Goal: Task Accomplishment & Management: Use online tool/utility

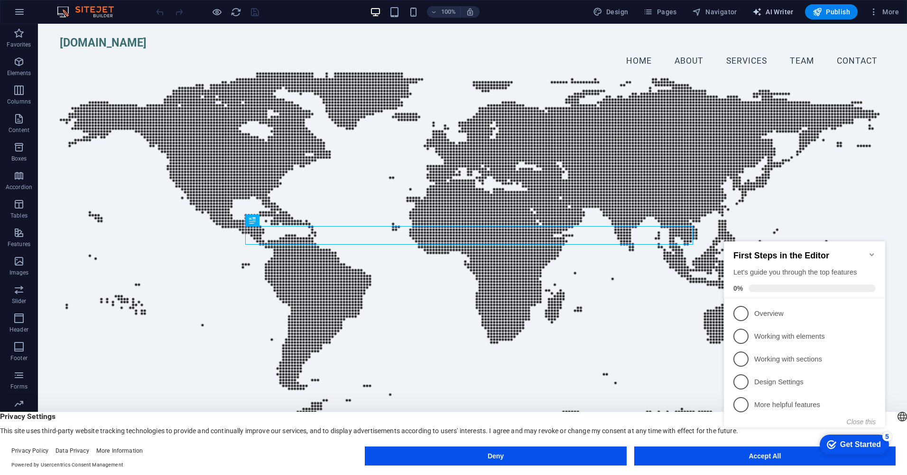
click at [780, 11] on span "AI Writer" at bounding box center [773, 11] width 41 height 9
select select "English"
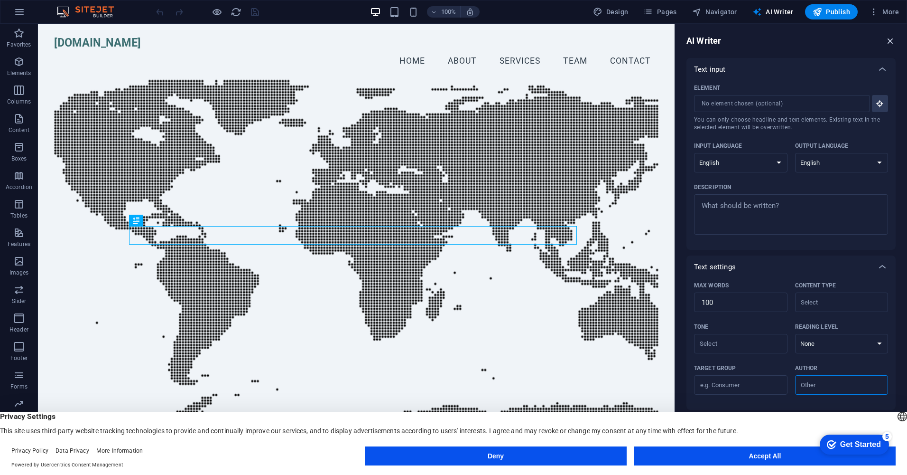
click at [889, 39] on icon "button" at bounding box center [890, 41] width 10 height 10
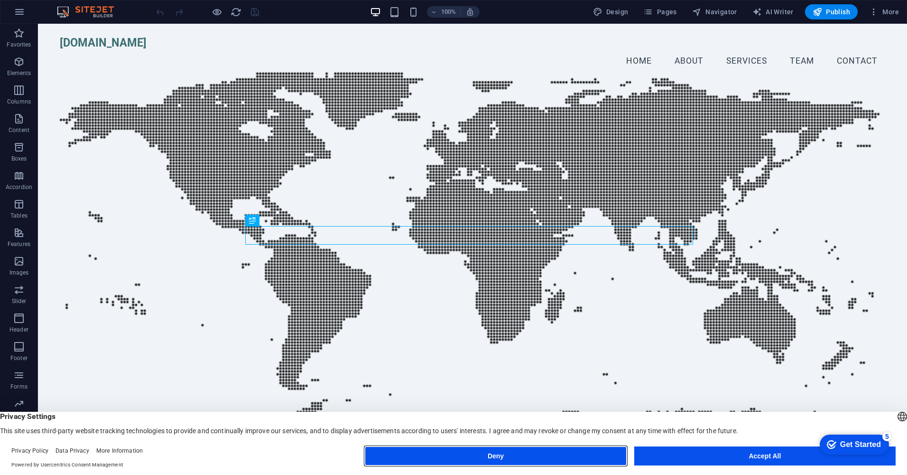
drag, startPoint x: 572, startPoint y: 453, endPoint x: 678, endPoint y: 432, distance: 108.0
click at [572, 453] on button "Deny" at bounding box center [495, 455] width 261 height 19
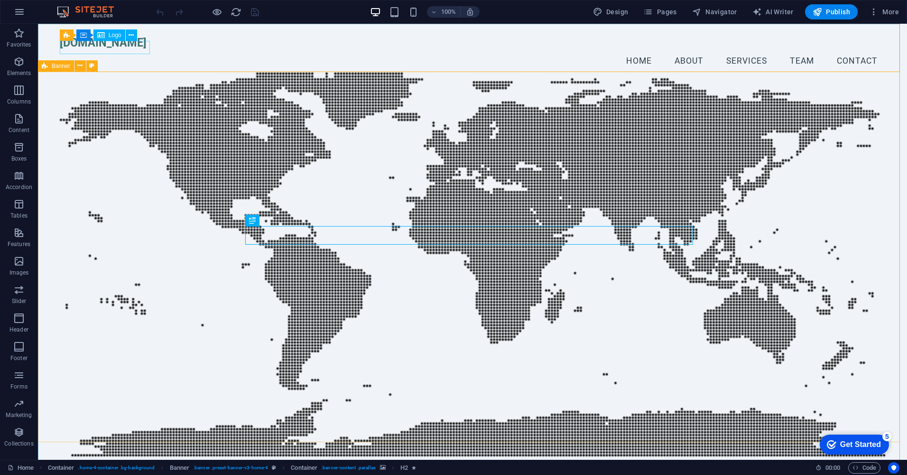
click at [114, 36] on span "Logo" at bounding box center [115, 35] width 13 height 6
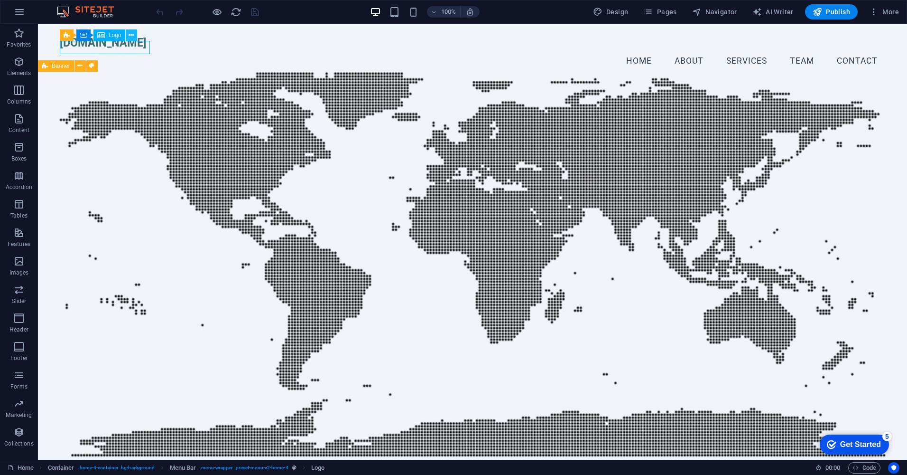
click at [129, 36] on button at bounding box center [131, 34] width 11 height 11
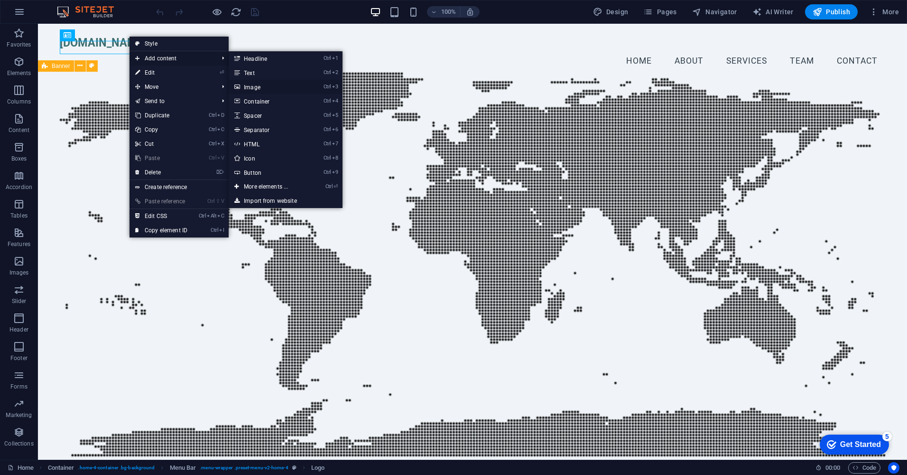
click at [250, 84] on link "Ctrl 3 Image" at bounding box center [268, 87] width 78 height 14
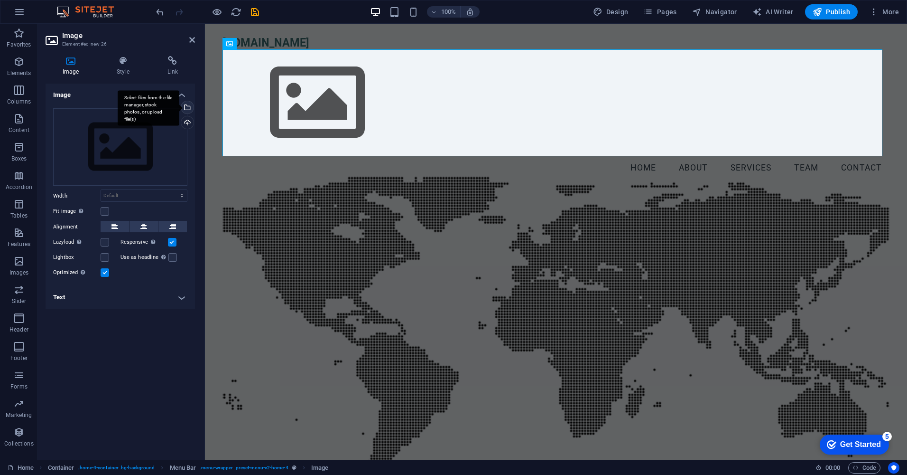
click at [186, 108] on div "Select files from the file manager, stock photos, or upload file(s)" at bounding box center [186, 108] width 14 height 14
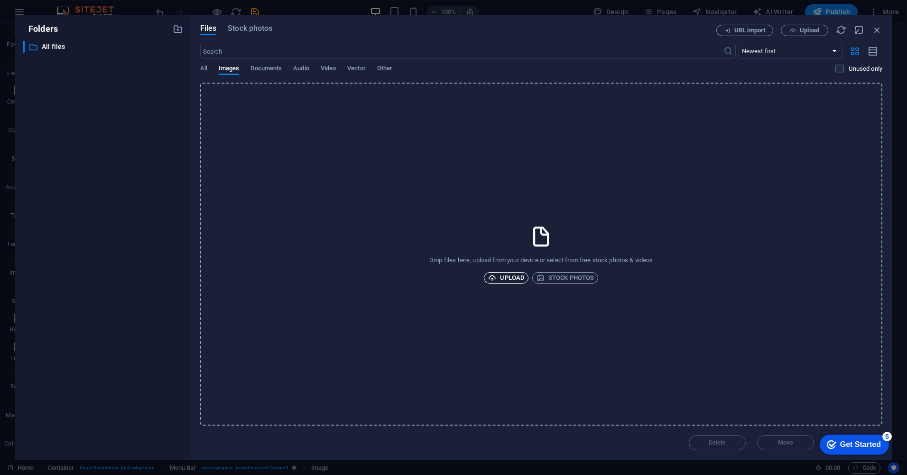
click at [513, 278] on span "Upload" at bounding box center [506, 277] width 36 height 11
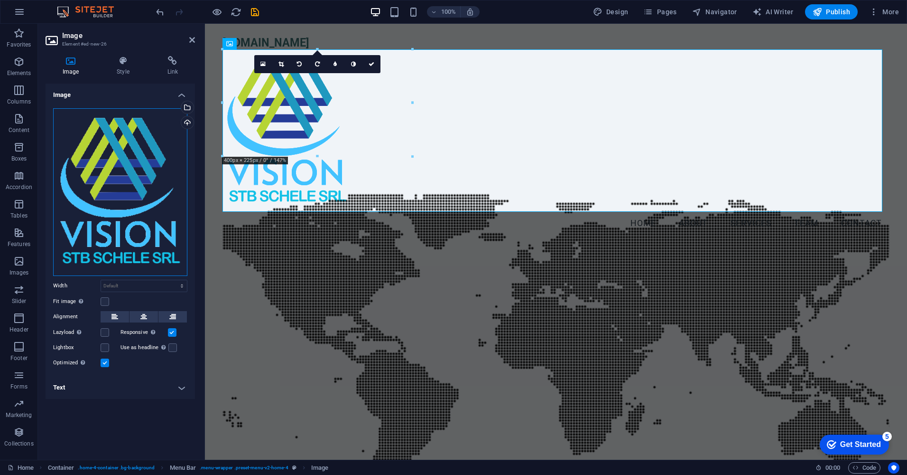
click at [54, 275] on div "Drag files here, click to choose files or select files from Files or our free s…" at bounding box center [120, 192] width 134 height 168
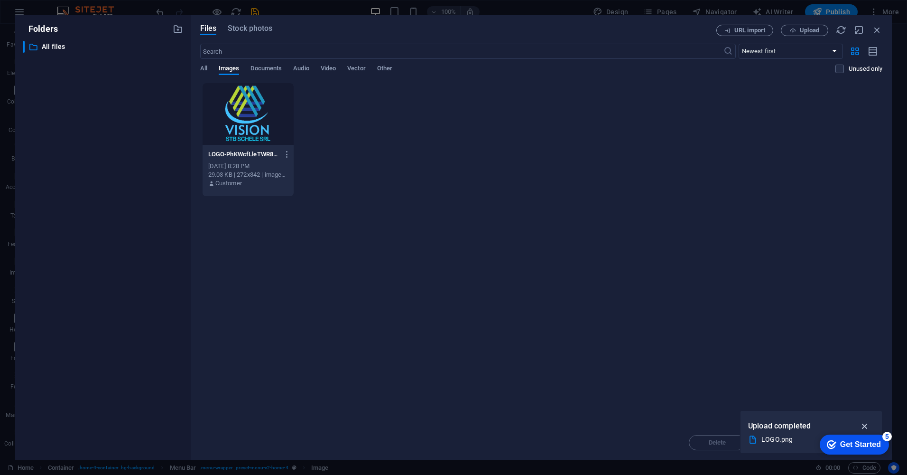
click at [866, 424] on icon "button" at bounding box center [865, 425] width 11 height 10
click at [876, 28] on icon "button" at bounding box center [877, 30] width 10 height 10
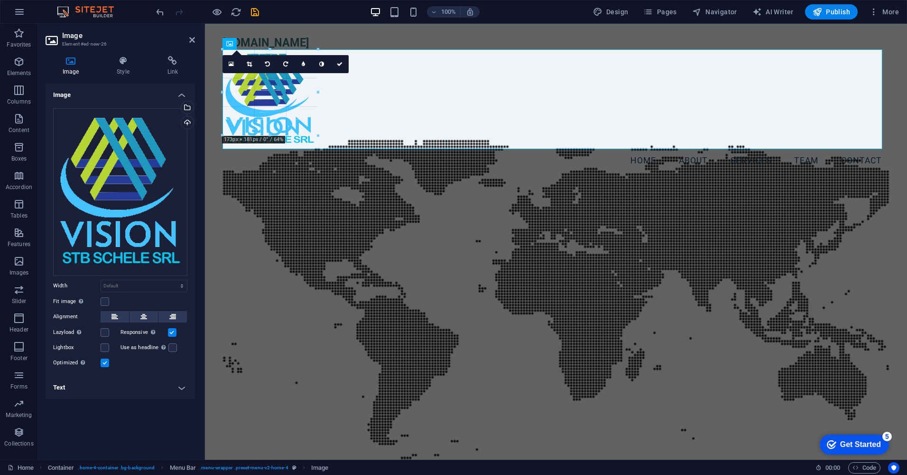
drag, startPoint x: 222, startPoint y: 210, endPoint x: 681, endPoint y: 148, distance: 463.6
type input "201"
select select "px"
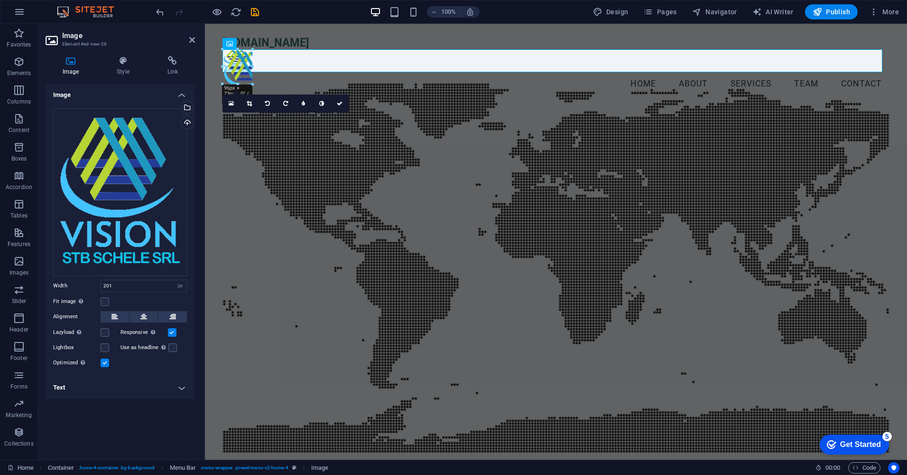
drag, startPoint x: 223, startPoint y: 169, endPoint x: 475, endPoint y: 72, distance: 270.5
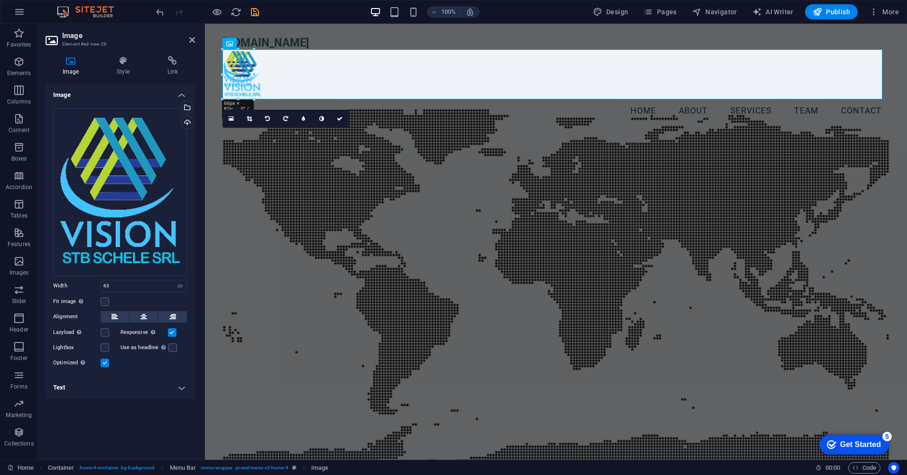
drag, startPoint x: 251, startPoint y: 87, endPoint x: 262, endPoint y: 93, distance: 12.1
type input "85"
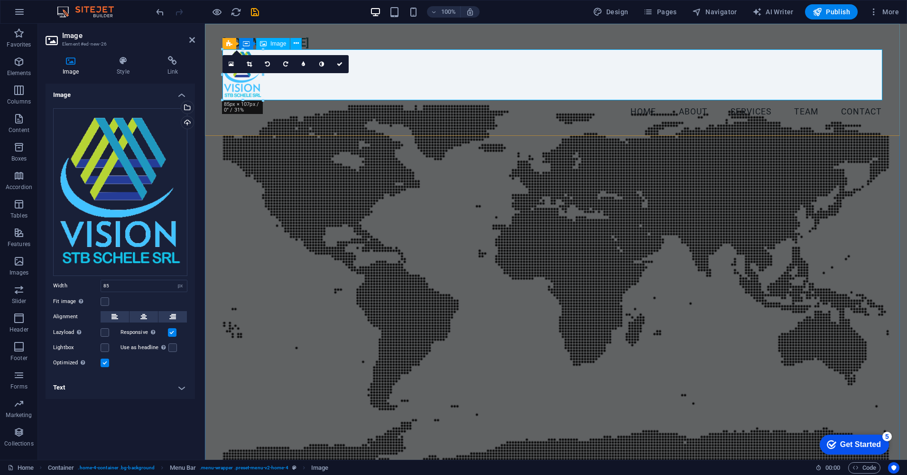
click at [453, 82] on figure at bounding box center [556, 74] width 667 height 51
drag, startPoint x: 208, startPoint y: 205, endPoint x: 381, endPoint y: 204, distance: 172.7
click at [376, 205] on div "Welcome to Vision STB Schele Your Partner in Industrial Insulation and Scaffold…" at bounding box center [556, 403] width 702 height 534
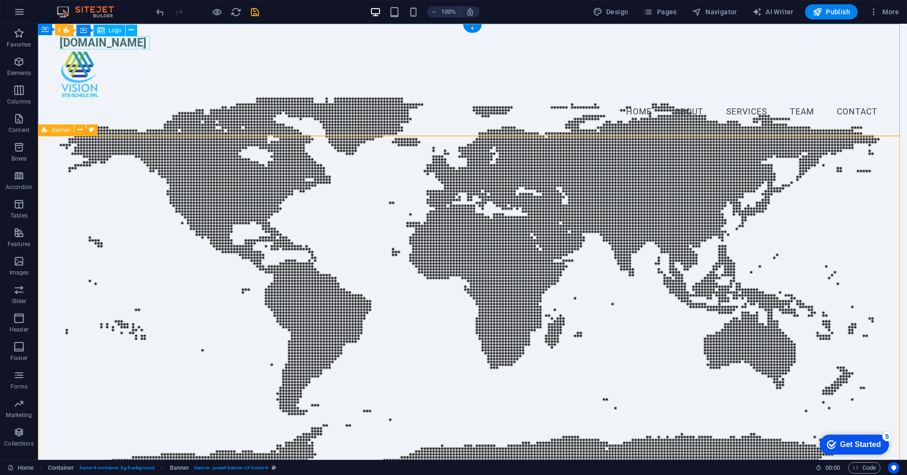
click at [143, 41] on div "[DOMAIN_NAME]" at bounding box center [473, 42] width 826 height 13
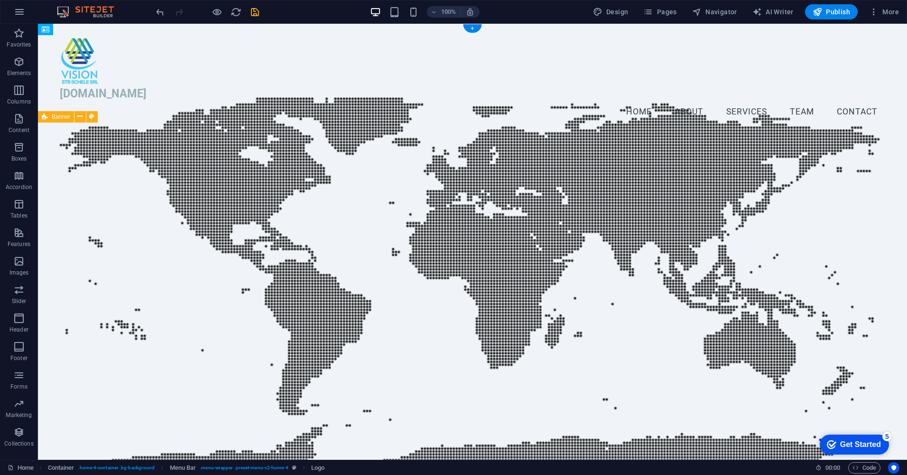
drag, startPoint x: 143, startPoint y: 41, endPoint x: 121, endPoint y: 97, distance: 59.7
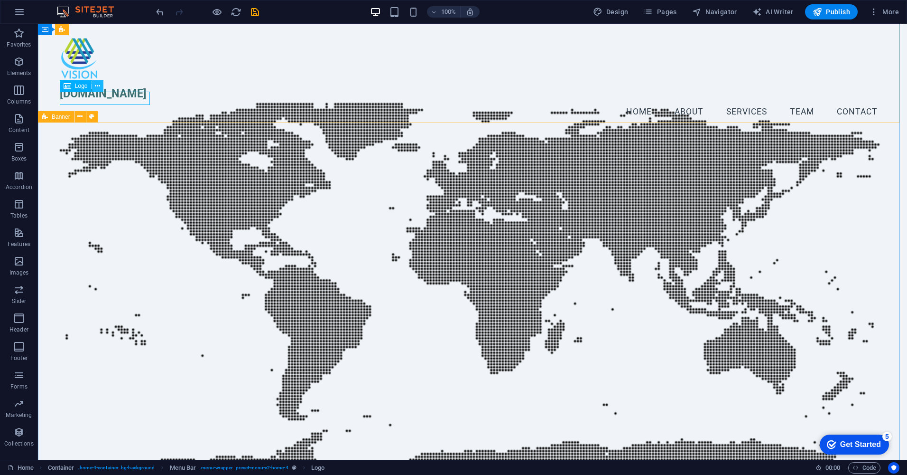
click at [97, 85] on icon at bounding box center [97, 86] width 5 height 10
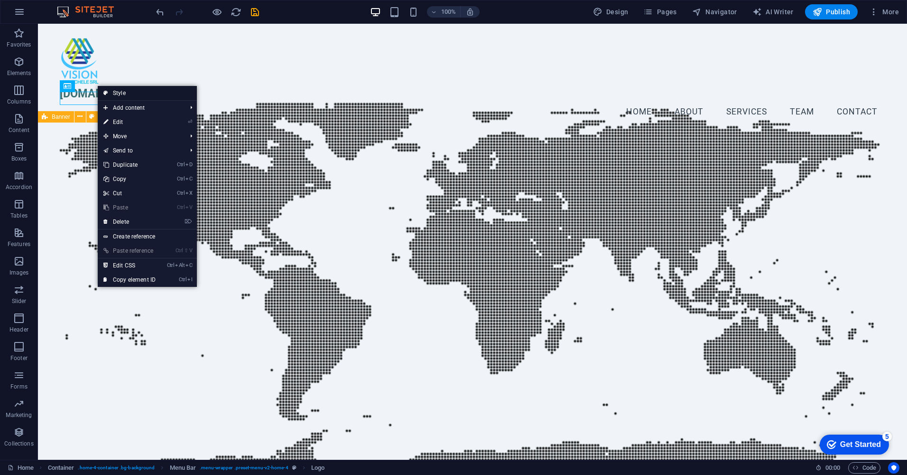
click at [121, 93] on link "Style" at bounding box center [147, 93] width 99 height 14
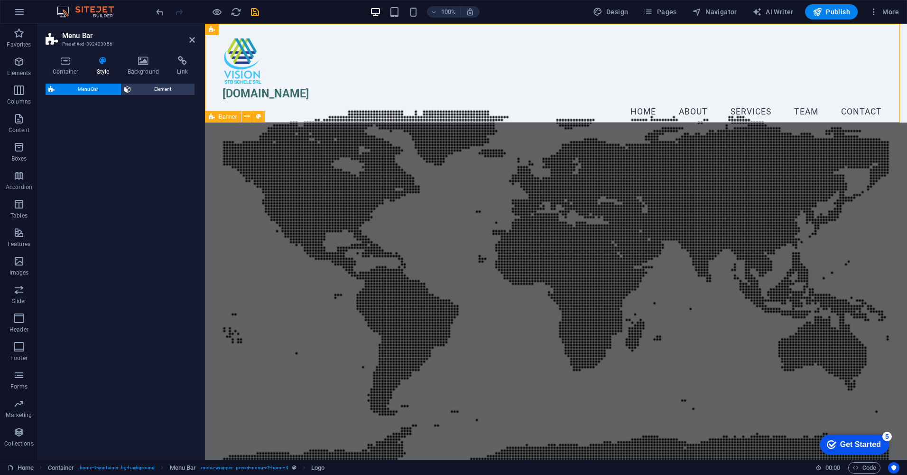
select select "vw"
select select "rem"
select select "vw"
select select "preset-menu-v2-home-4"
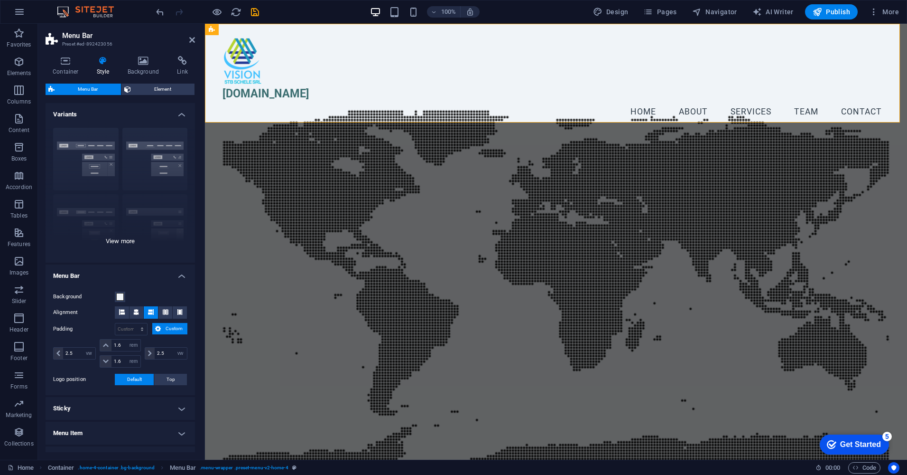
click at [158, 149] on div "Border Centered Default Fixed Loki Trigger Wide XXL" at bounding box center [120, 191] width 149 height 142
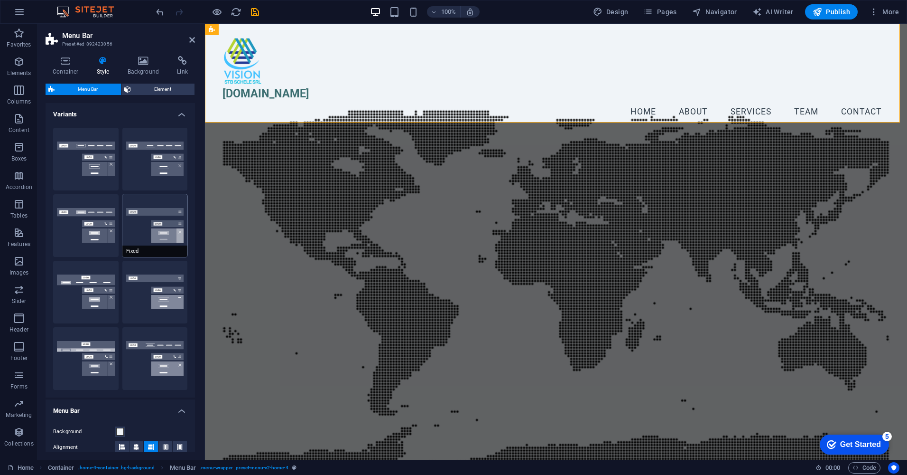
click at [167, 228] on button "Fixed" at bounding box center [154, 225] width 65 height 63
type input "1"
select select "rem"
type input "1"
select select "rem"
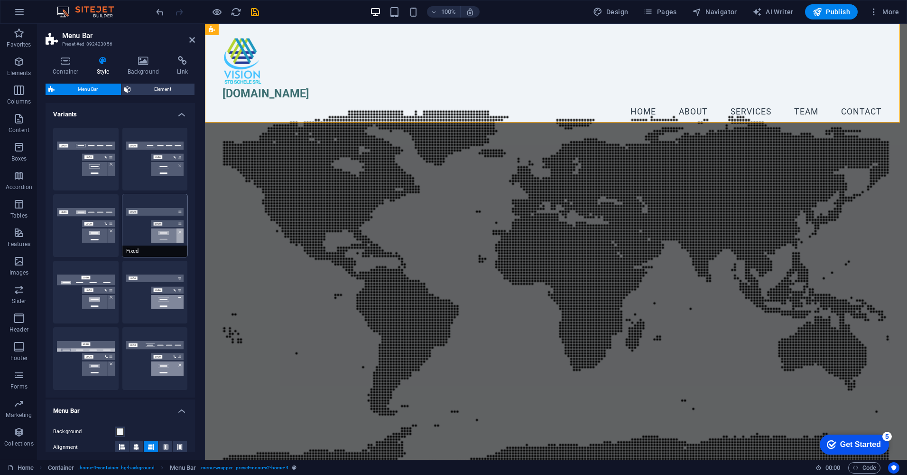
type input "1"
select select "rem"
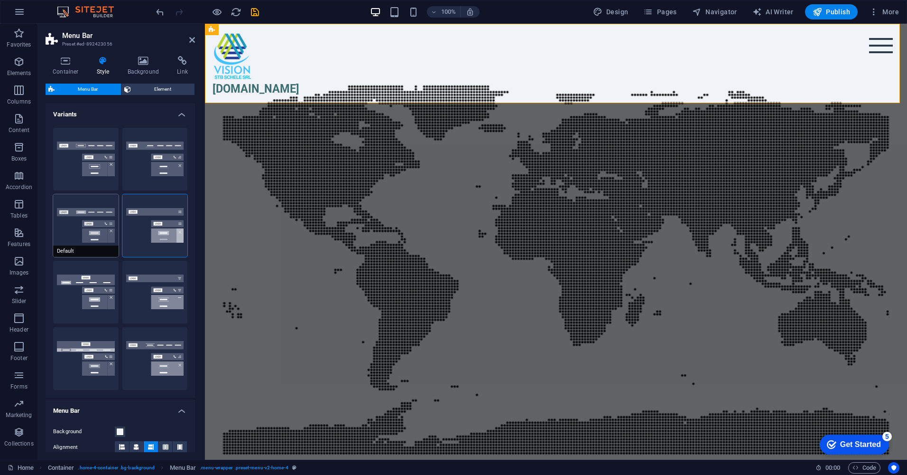
click at [88, 229] on button "Default" at bounding box center [85, 225] width 65 height 63
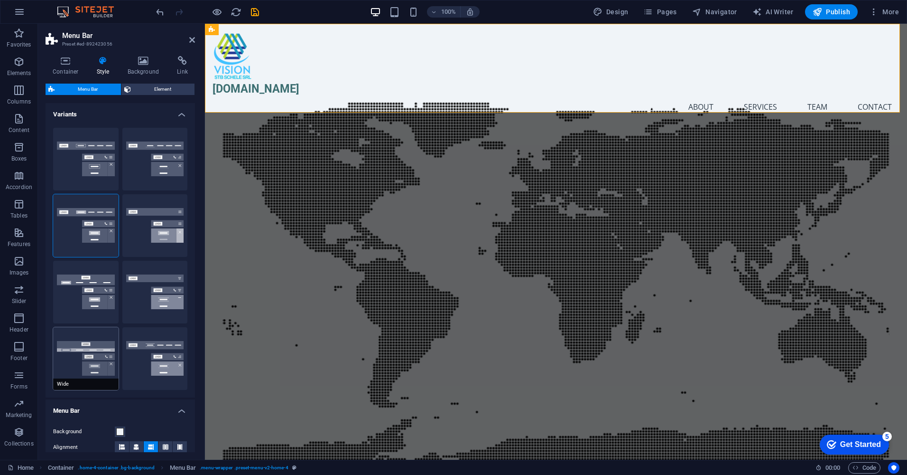
click at [96, 363] on button "Wide" at bounding box center [85, 358] width 65 height 63
type input "0"
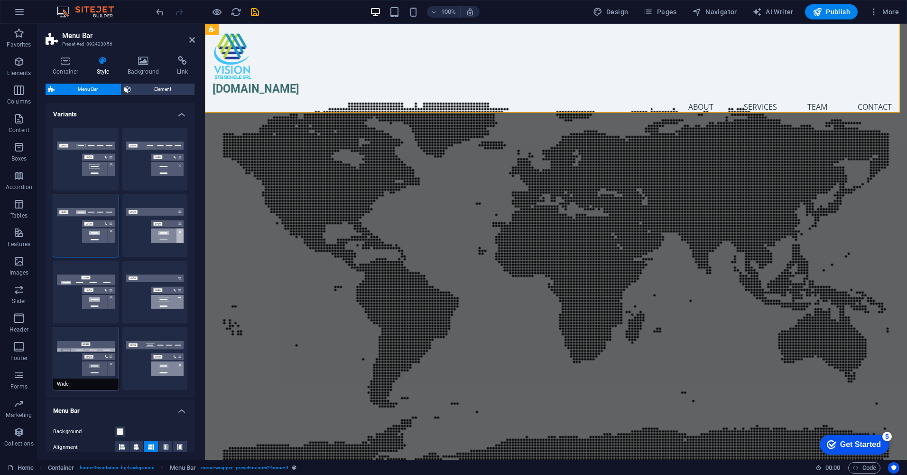
type input "0"
type input "2"
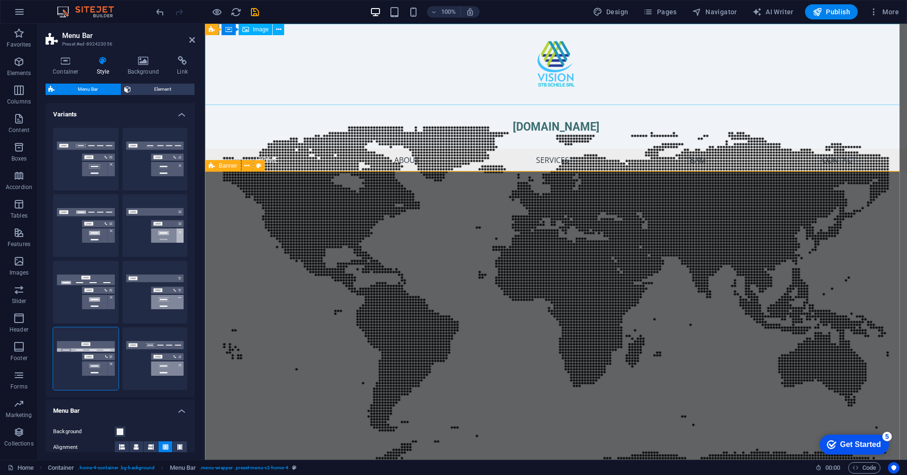
click at [562, 66] on figure at bounding box center [556, 64] width 702 height 81
click at [264, 29] on span "Image" at bounding box center [261, 30] width 16 height 6
click at [283, 30] on button at bounding box center [278, 29] width 11 height 11
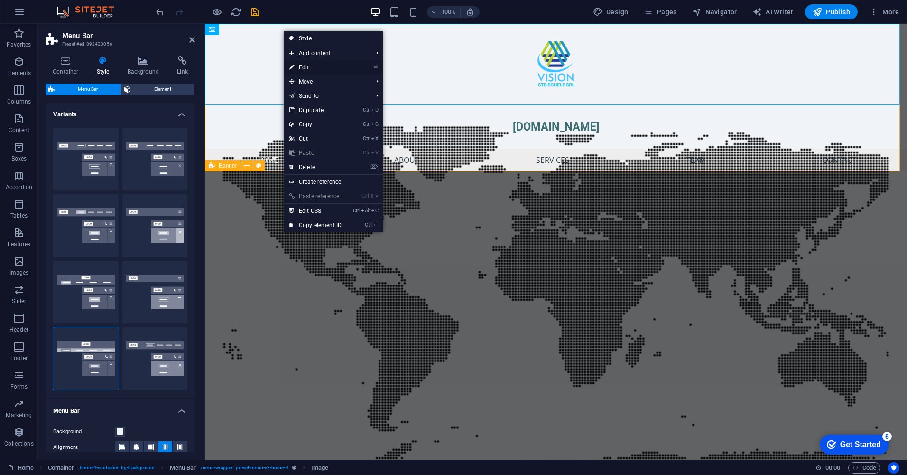
click at [317, 64] on link "⏎ Edit" at bounding box center [316, 67] width 64 height 14
select select "px"
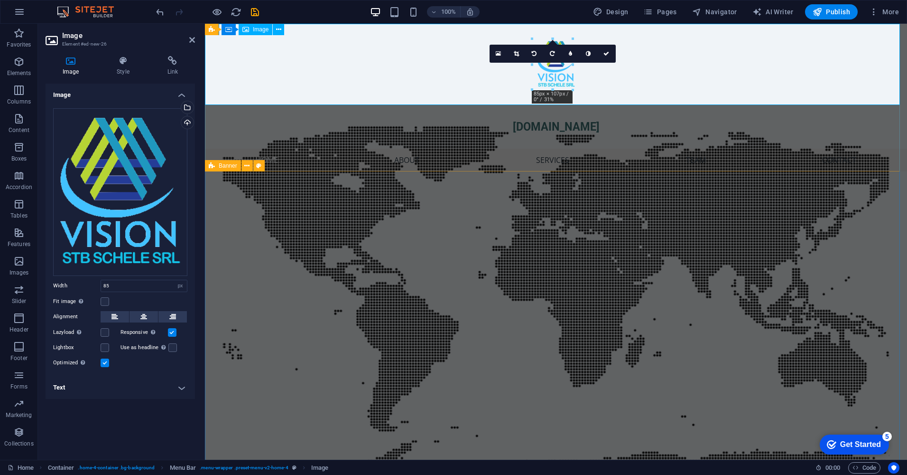
click at [563, 75] on figure at bounding box center [556, 64] width 702 height 81
click at [347, 68] on figure at bounding box center [556, 64] width 702 height 81
click at [366, 94] on figure at bounding box center [556, 64] width 702 height 81
click at [230, 165] on span "Banner" at bounding box center [228, 166] width 19 height 6
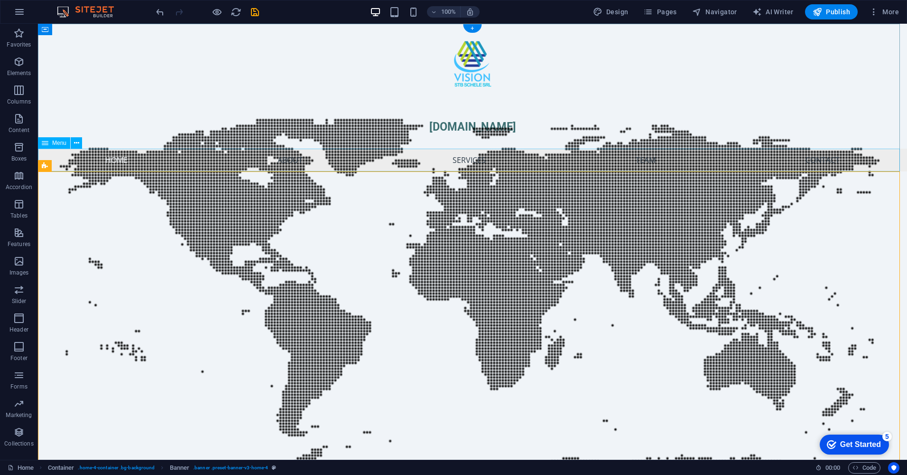
click at [588, 164] on nav "Home About Services Team Contact" at bounding box center [472, 160] width 869 height 23
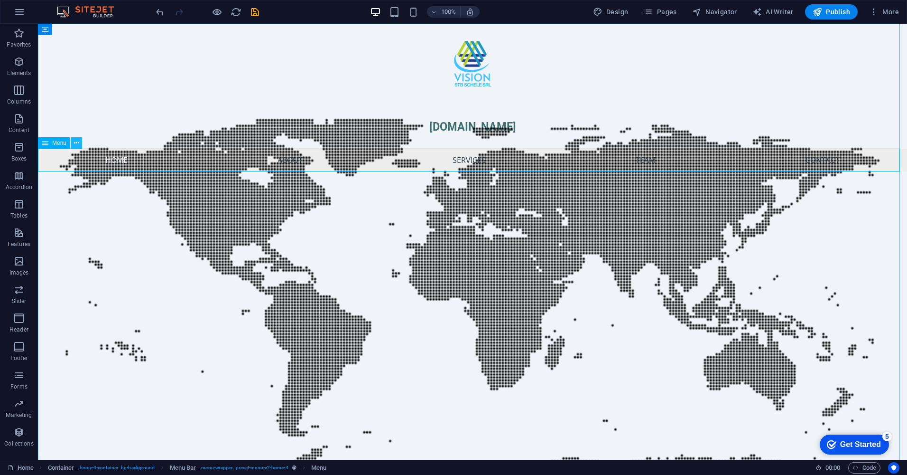
click at [77, 143] on icon at bounding box center [76, 143] width 5 height 10
click at [172, 70] on figure at bounding box center [472, 64] width 869 height 81
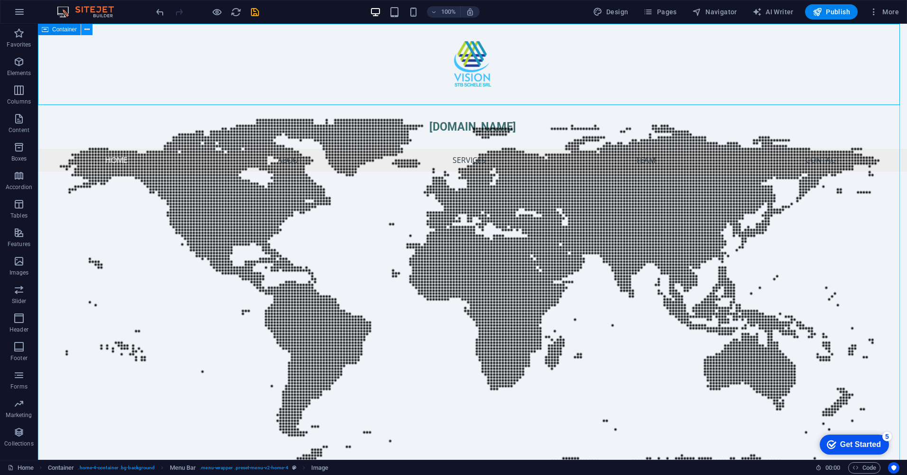
click at [85, 28] on icon at bounding box center [86, 30] width 5 height 10
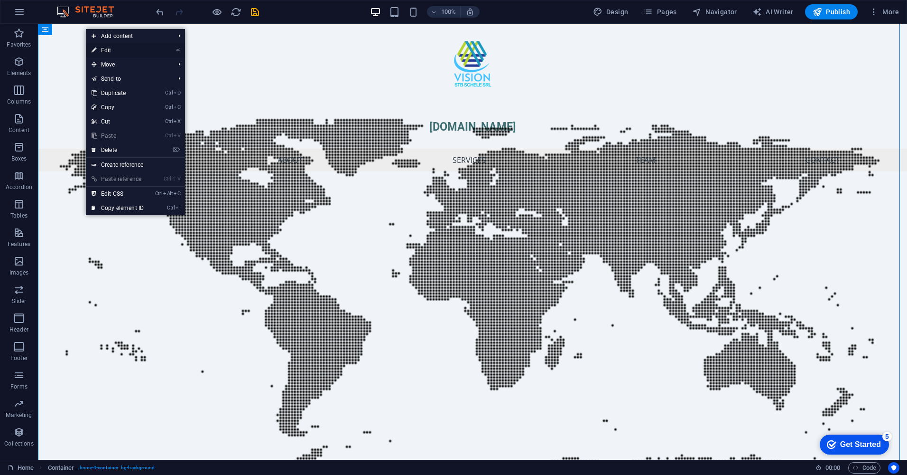
click at [116, 51] on link "⏎ Edit" at bounding box center [118, 50] width 64 height 14
select select "header"
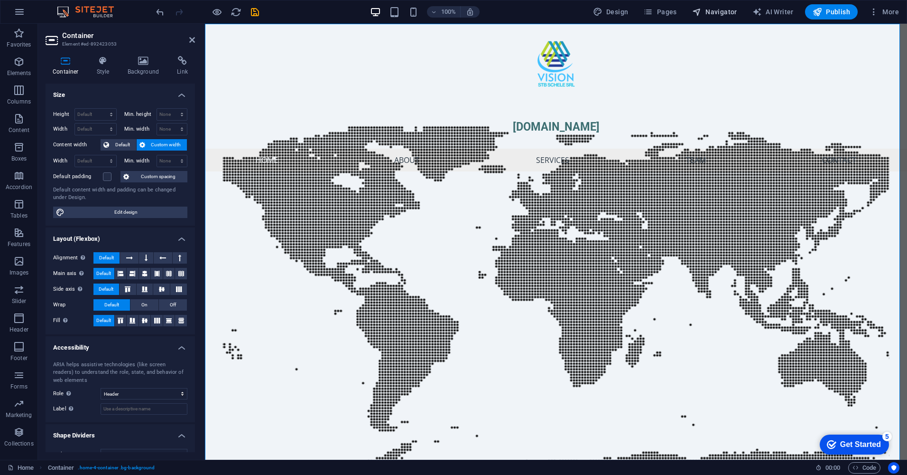
click at [709, 12] on span "Navigator" at bounding box center [714, 11] width 45 height 9
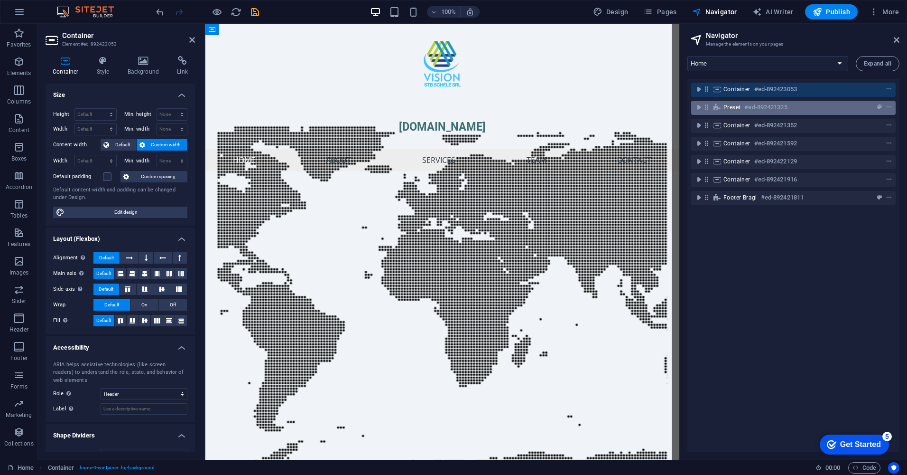
click at [729, 111] on div "Preset #ed-892421325" at bounding box center [786, 107] width 125 height 11
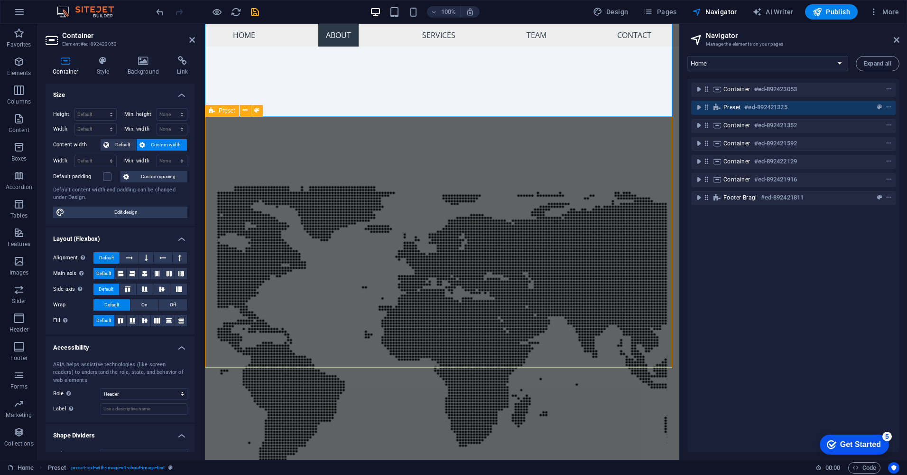
scroll to position [461, 0]
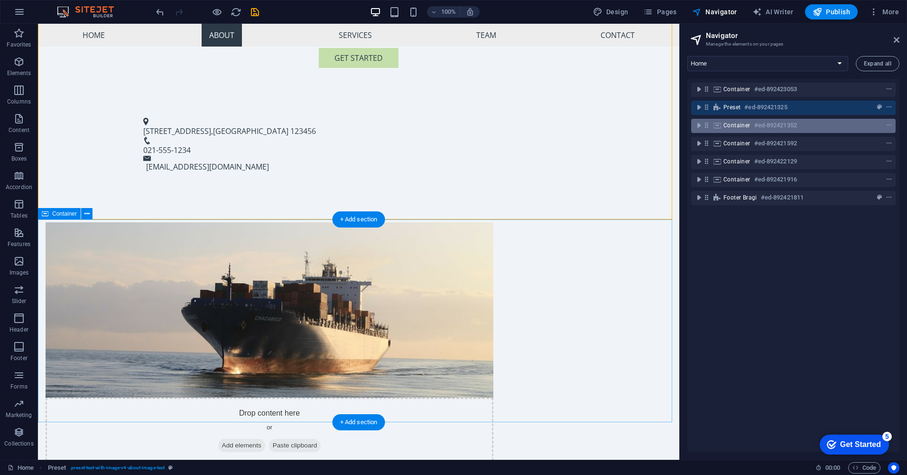
click at [731, 128] on span "Container" at bounding box center [737, 125] width 27 height 8
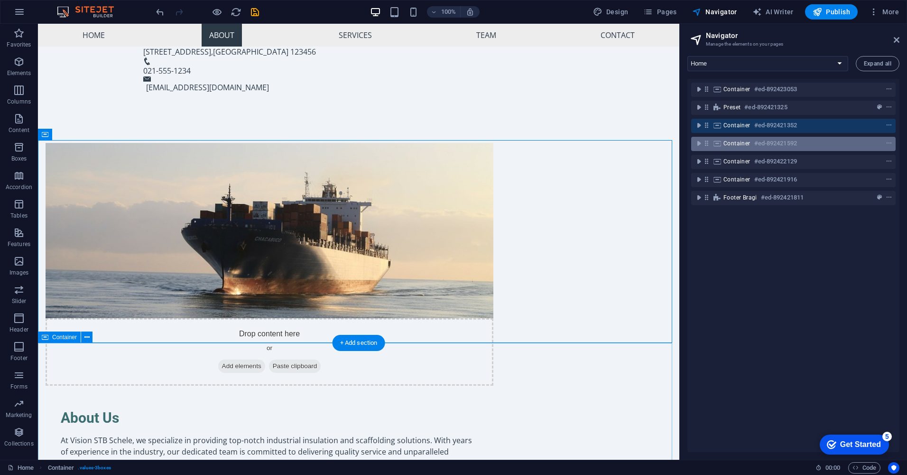
click at [733, 144] on span "Container" at bounding box center [737, 144] width 27 height 8
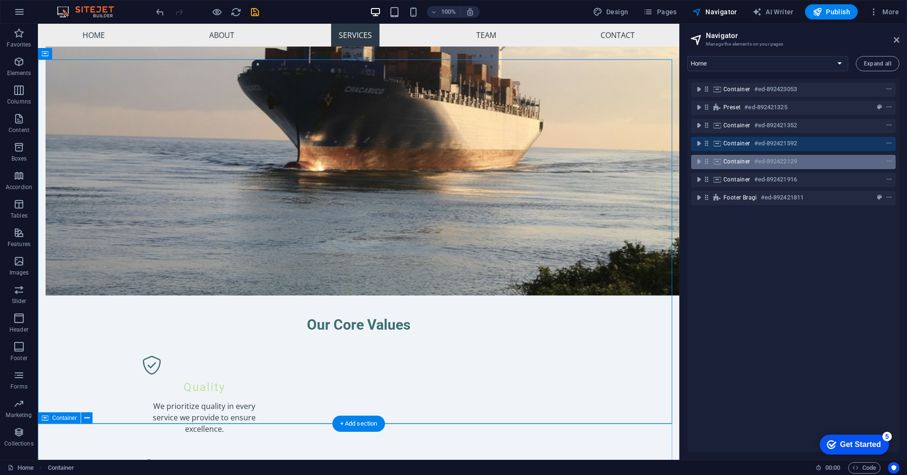
click at [746, 164] on span "Container" at bounding box center [737, 162] width 27 height 8
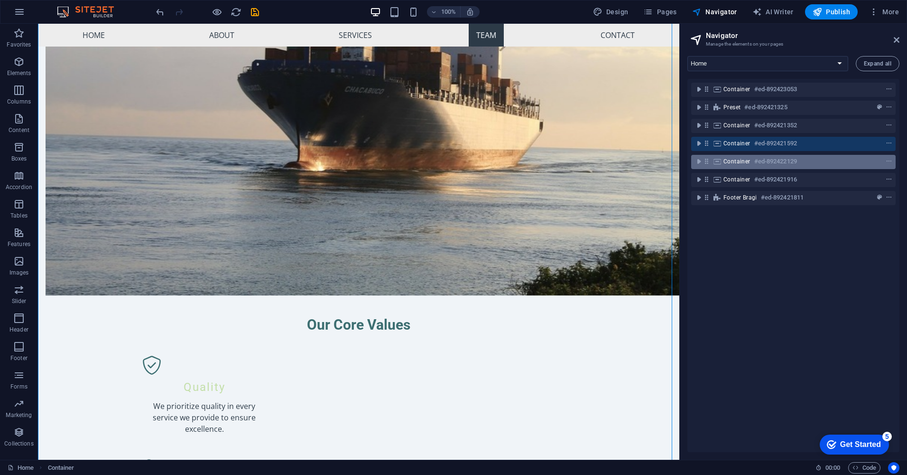
scroll to position [1290, 0]
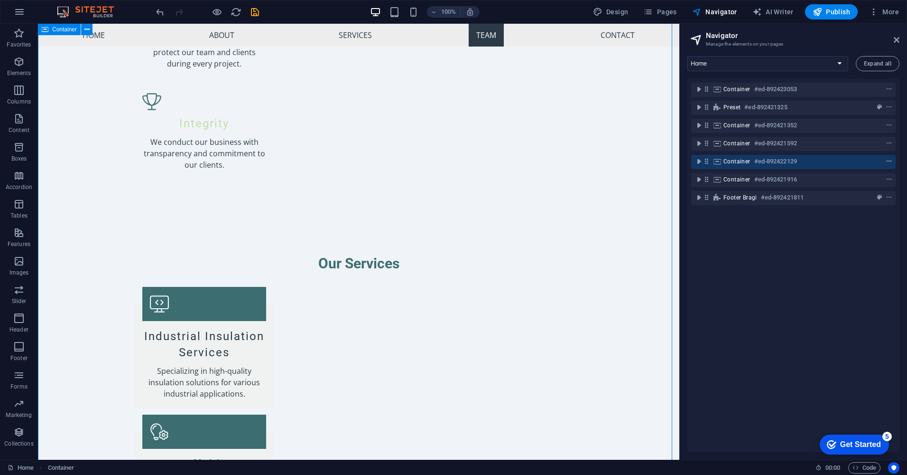
click at [888, 161] on icon "context-menu" at bounding box center [889, 161] width 7 height 7
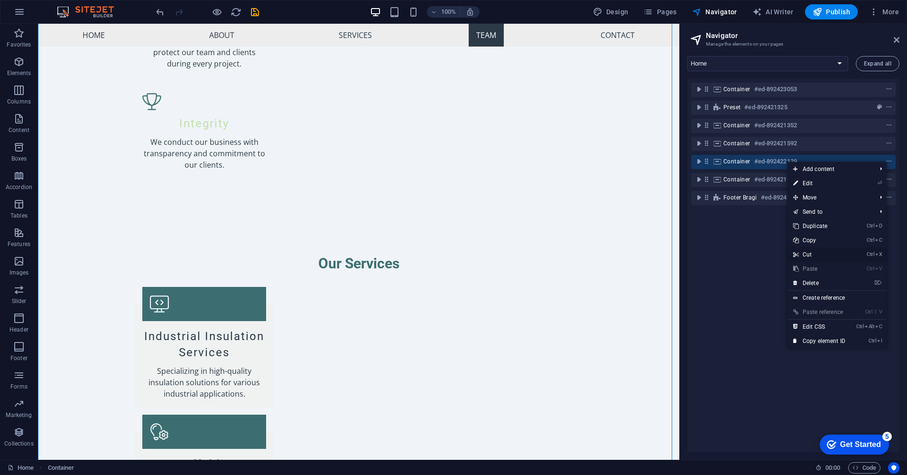
click at [805, 255] on link "Ctrl X Cut" at bounding box center [820, 254] width 64 height 14
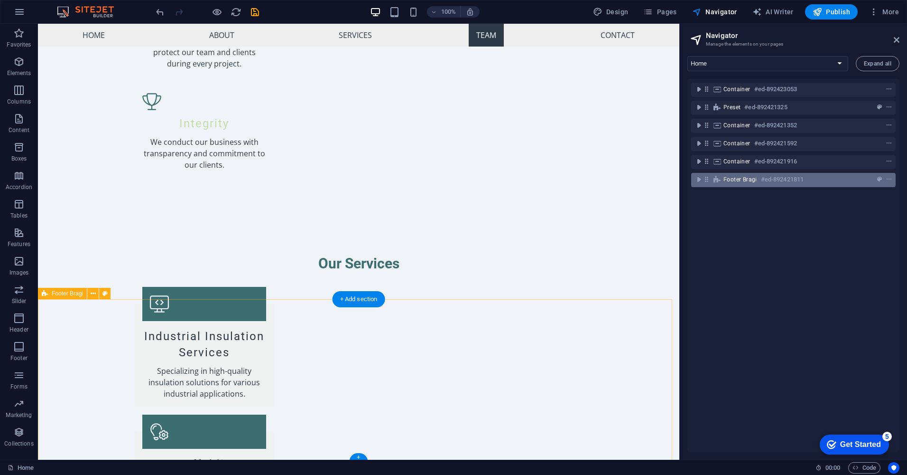
click at [770, 179] on h6 "#ed-892421811" at bounding box center [782, 179] width 43 height 11
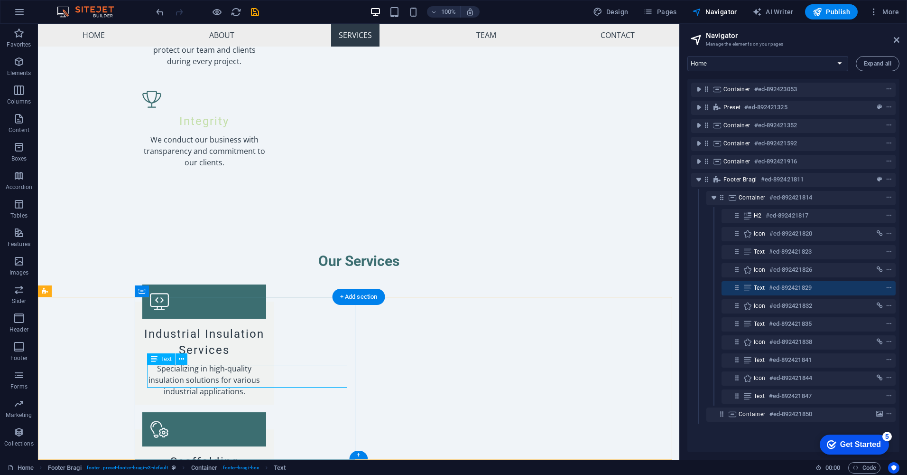
click at [785, 286] on h6 "#ed-892421829" at bounding box center [790, 287] width 43 height 11
click at [165, 363] on div "Text" at bounding box center [161, 358] width 28 height 11
click at [184, 357] on icon at bounding box center [181, 359] width 5 height 10
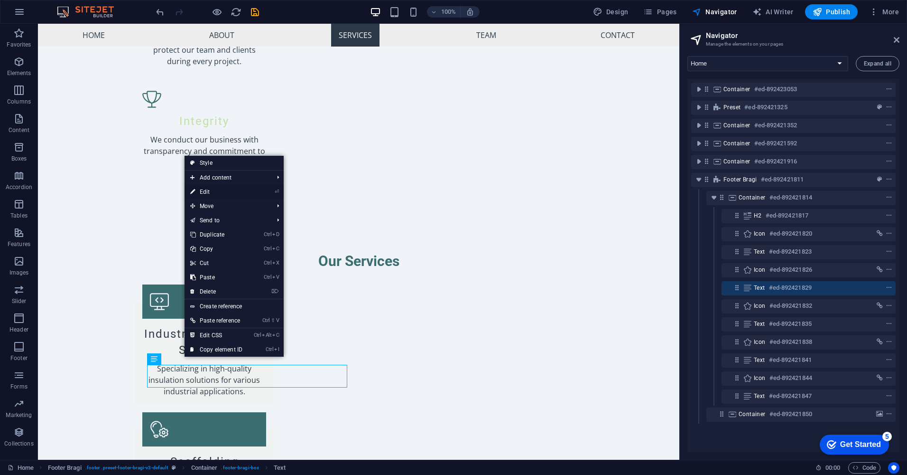
click at [209, 189] on link "⏎ Edit" at bounding box center [217, 192] width 64 height 14
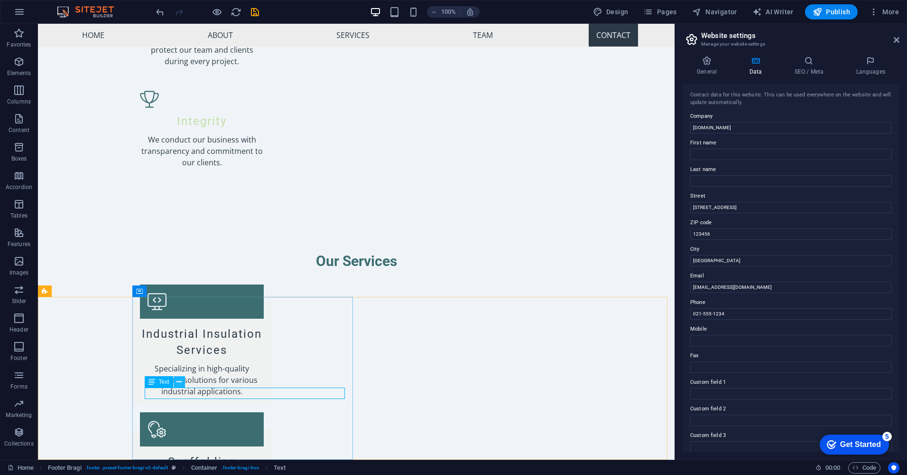
click at [182, 382] on button at bounding box center [179, 381] width 11 height 11
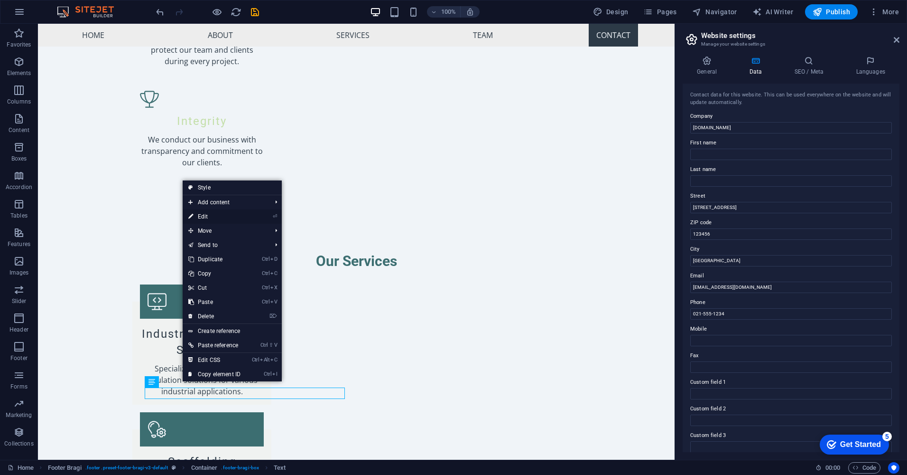
drag, startPoint x: 212, startPoint y: 215, endPoint x: 89, endPoint y: 238, distance: 125.0
click at [212, 215] on link "⏎ Edit" at bounding box center [215, 216] width 64 height 14
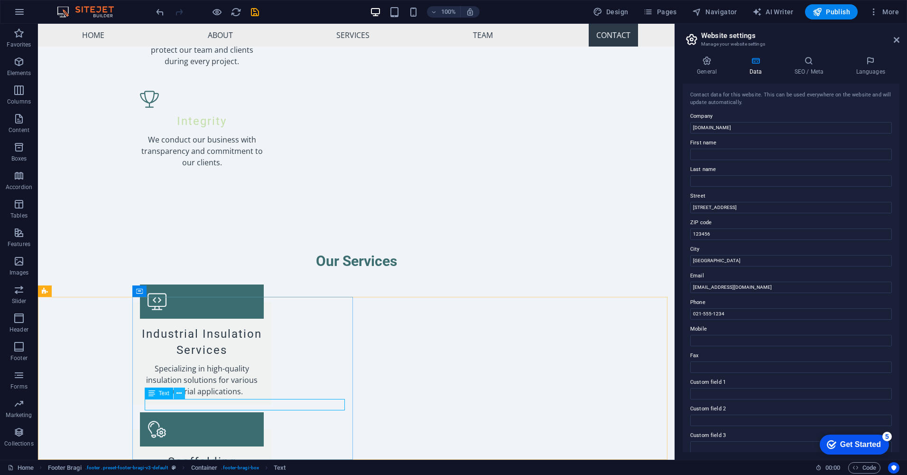
click at [180, 396] on icon at bounding box center [179, 393] width 5 height 10
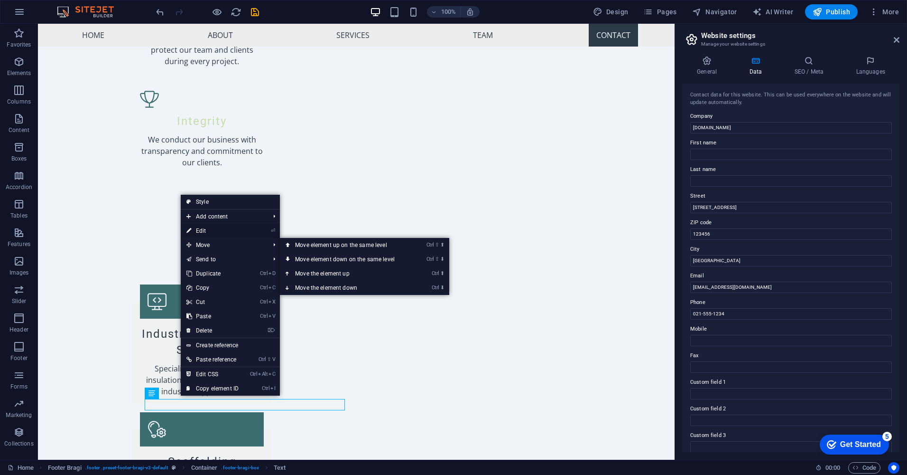
click at [215, 230] on link "⏎ Edit" at bounding box center [213, 230] width 64 height 14
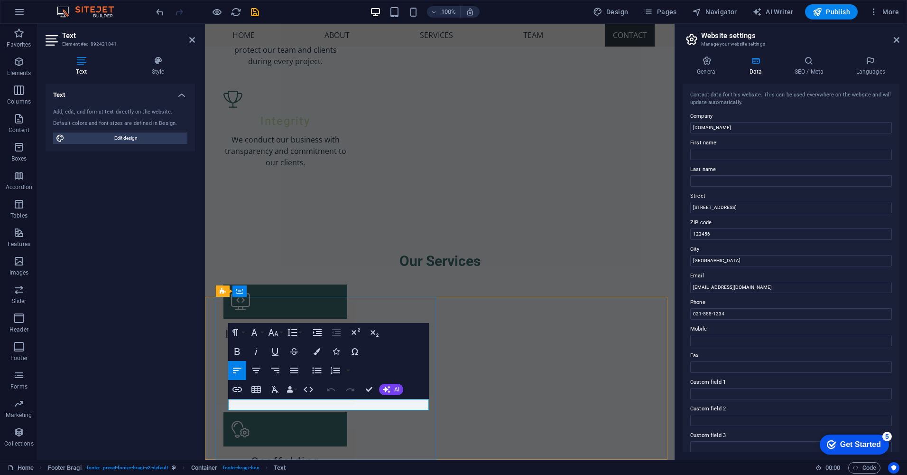
drag, startPoint x: 720, startPoint y: 260, endPoint x: 687, endPoint y: 264, distance: 33.1
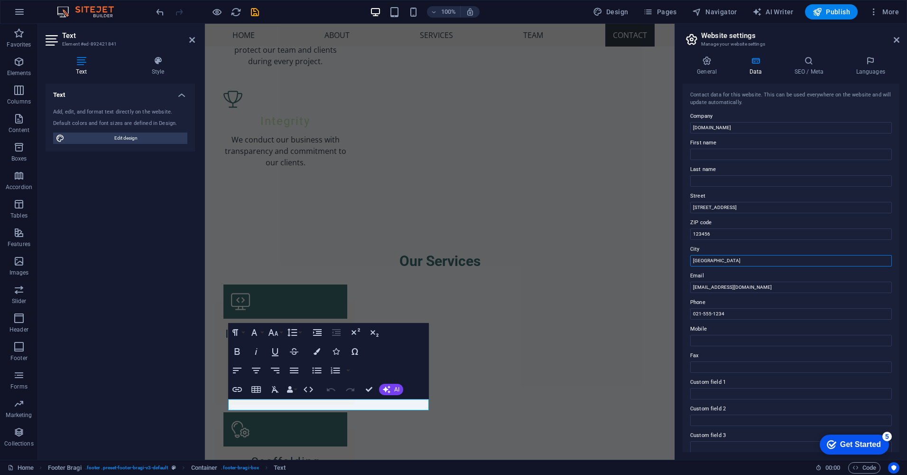
click at [687, 264] on div "Contact data for this website. This can be used everywhere on the website and w…" at bounding box center [791, 268] width 217 height 368
drag, startPoint x: 709, startPoint y: 287, endPoint x: 690, endPoint y: 287, distance: 19.0
click at [690, 287] on input "[EMAIL_ADDRESS][DOMAIN_NAME]" at bounding box center [791, 286] width 202 height 11
type input "[EMAIL_ADDRESS][DOMAIN_NAME]"
drag, startPoint x: 715, startPoint y: 262, endPoint x: 683, endPoint y: 262, distance: 31.8
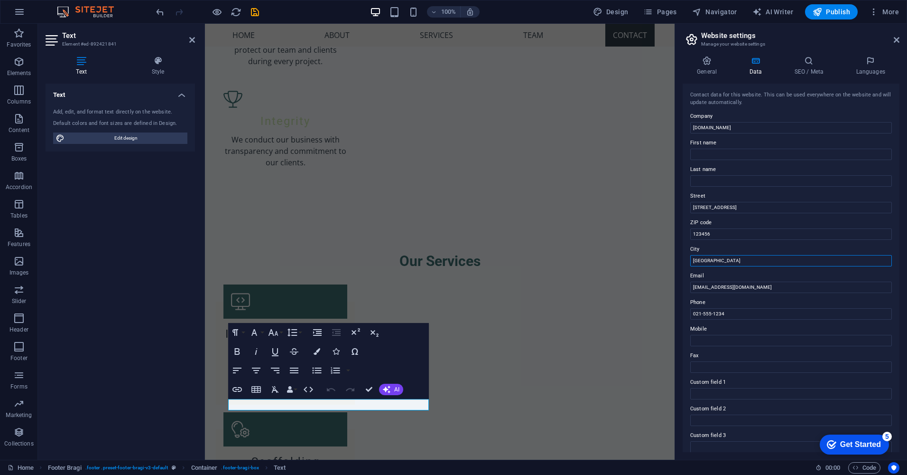
click at [683, 262] on div "Contact data for this website. This can be used everywhere on the website and w…" at bounding box center [791, 268] width 217 height 368
type input "C"
type input "Navodari Constanta"
drag, startPoint x: 717, startPoint y: 233, endPoint x: 685, endPoint y: 234, distance: 31.8
click at [685, 234] on div "Contact data for this website. This can be used everywhere on the website and w…" at bounding box center [791, 268] width 217 height 368
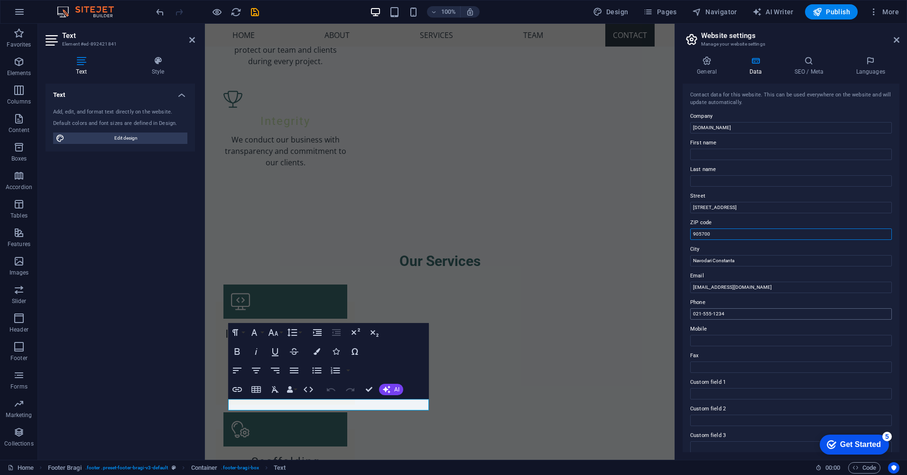
type input "905700"
drag, startPoint x: 727, startPoint y: 314, endPoint x: 675, endPoint y: 320, distance: 52.5
click at [675, 320] on aside "Website settings Manage your website settings General Data SEO / Meta Languages…" at bounding box center [791, 242] width 233 height 436
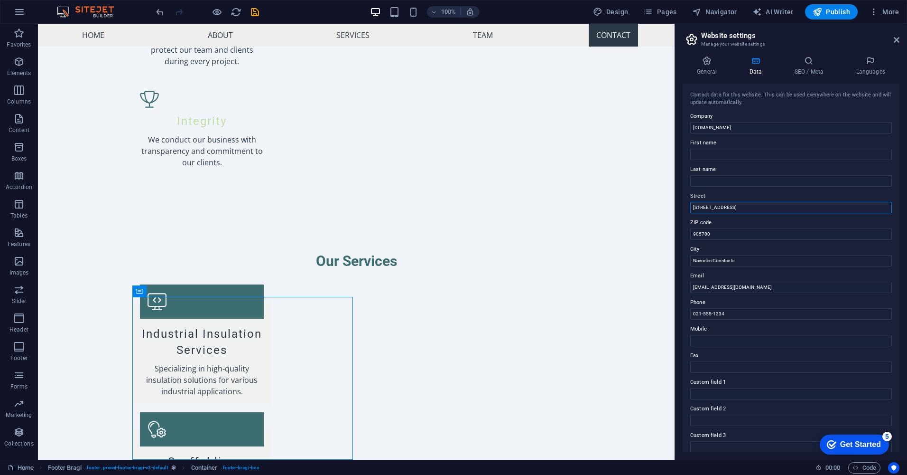
drag, startPoint x: 745, startPoint y: 209, endPoint x: 687, endPoint y: 210, distance: 57.9
click at [687, 210] on div "Contact data for this website. This can be used everywhere on the website and w…" at bounding box center [791, 268] width 217 height 368
type input "Strada C1 , Nr 14"
click at [765, 246] on label "City" at bounding box center [791, 248] width 202 height 11
click at [765, 255] on input "Navodari Constanta" at bounding box center [791, 260] width 202 height 11
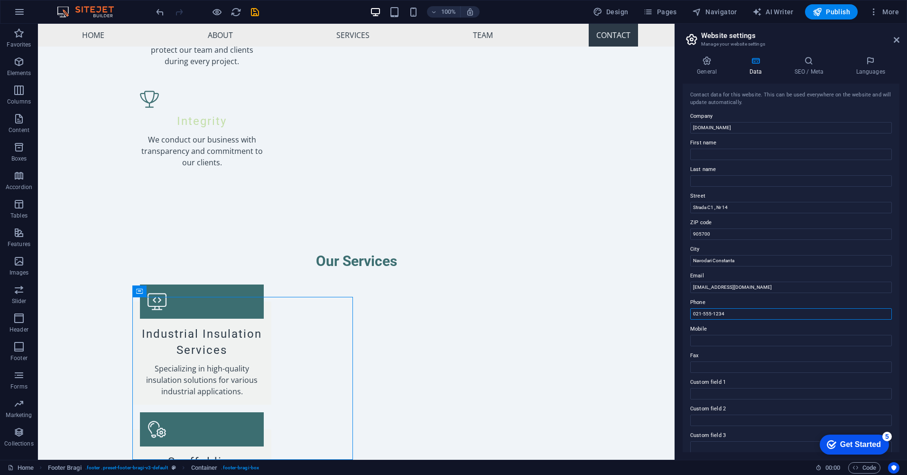
drag, startPoint x: 737, startPoint y: 316, endPoint x: 688, endPoint y: 325, distance: 49.8
click at [688, 325] on div "Contact data for this website. This can be used everywhere on the website and w…" at bounding box center [791, 268] width 217 height 368
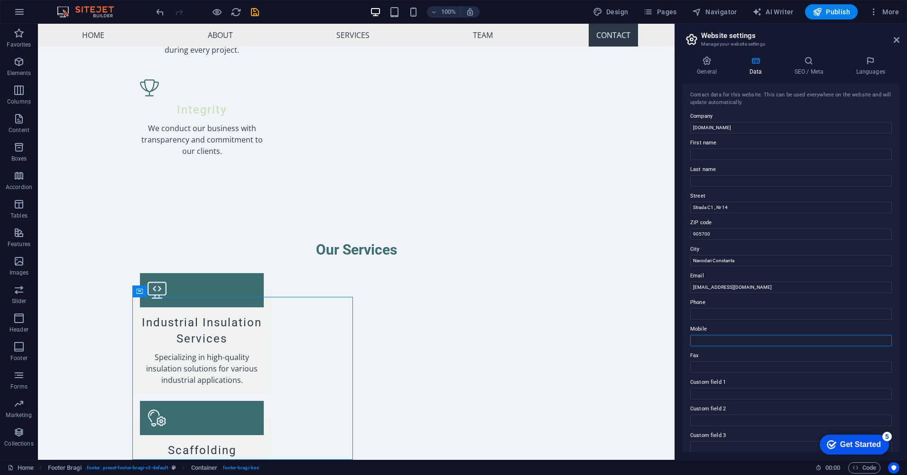
click at [701, 338] on input "Mobile" at bounding box center [791, 340] width 202 height 11
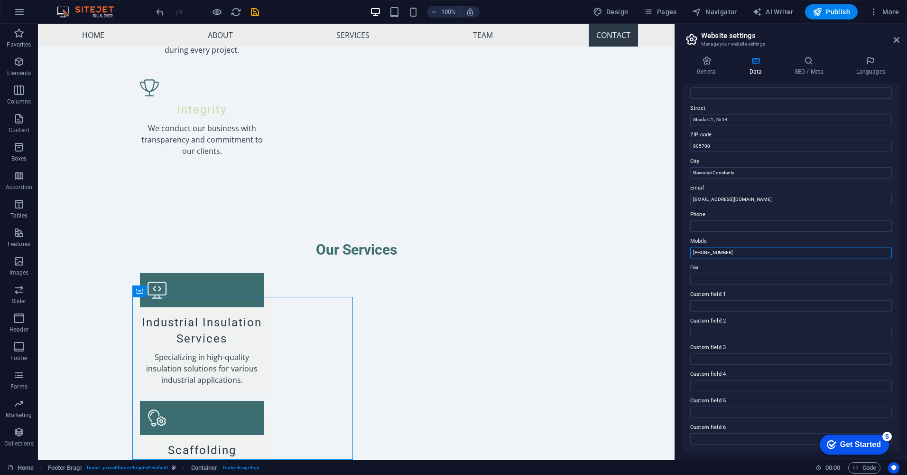
scroll to position [0, 0]
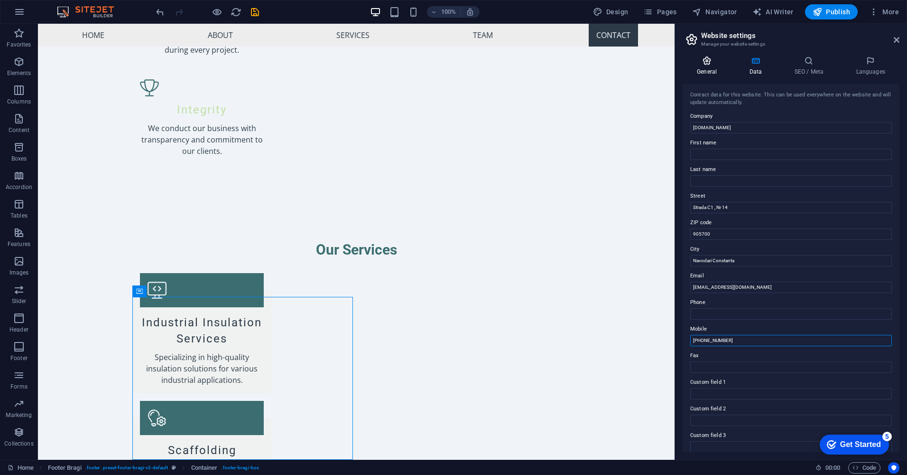
type input "[PHONE_NUMBER]"
click at [706, 70] on h4 "General" at bounding box center [709, 66] width 52 height 20
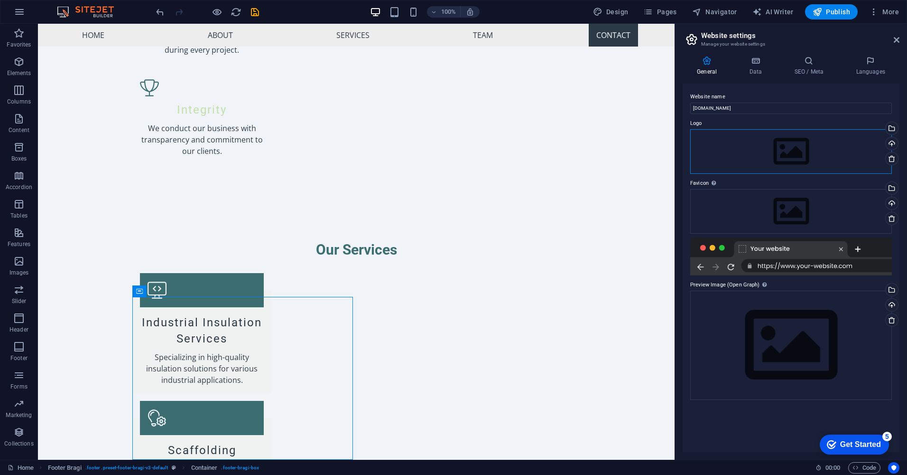
click at [714, 147] on div "Drag files here, click to choose files or select files from Files or our free s…" at bounding box center [791, 151] width 202 height 45
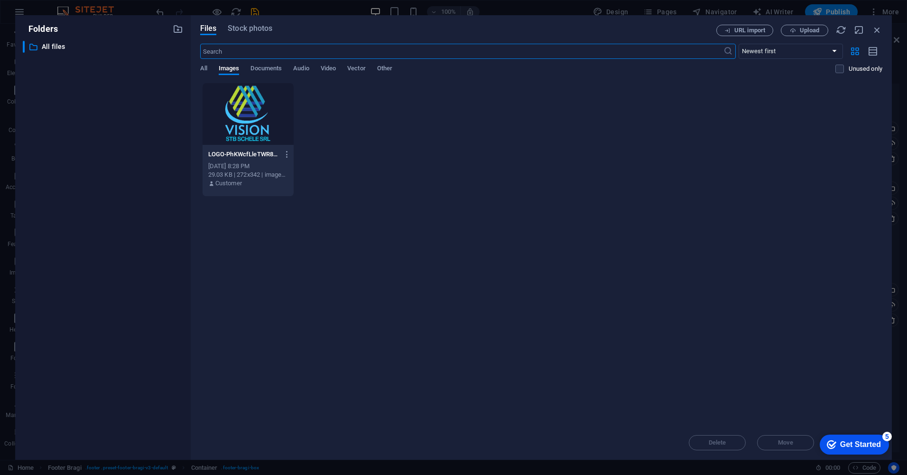
scroll to position [1281, 0]
click at [252, 120] on div at bounding box center [248, 114] width 91 height 62
drag, startPoint x: 647, startPoint y: 29, endPoint x: 573, endPoint y: 28, distance: 74.0
click at [573, 28] on div "Files Stock photos" at bounding box center [458, 30] width 516 height 10
click at [862, 26] on icon "button" at bounding box center [859, 30] width 10 height 10
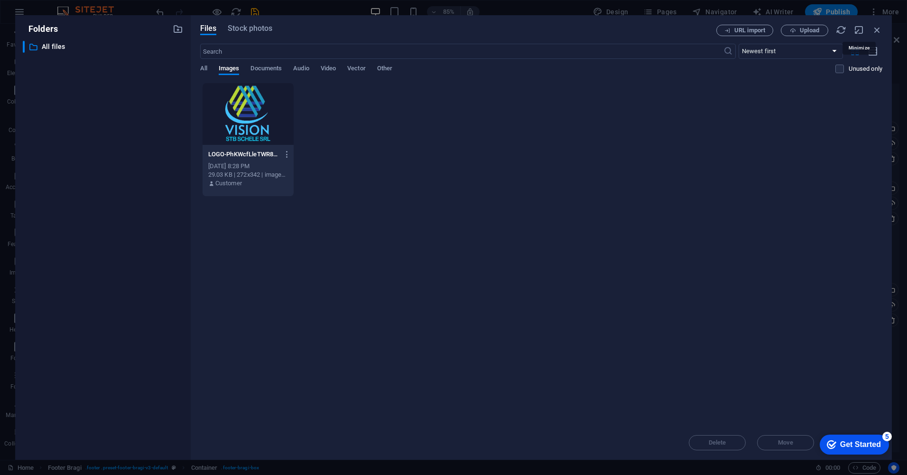
select select "image"
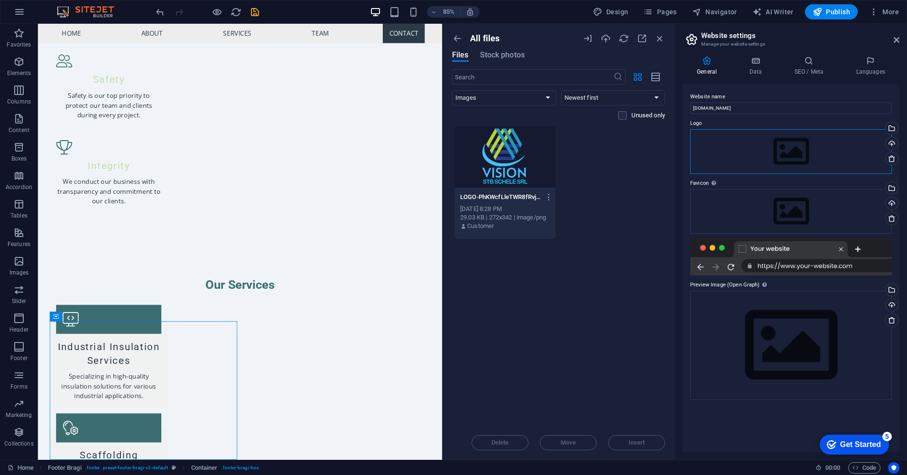
click at [723, 142] on div "Drag files here, click to choose files or select files from Files or our free s…" at bounding box center [791, 151] width 202 height 45
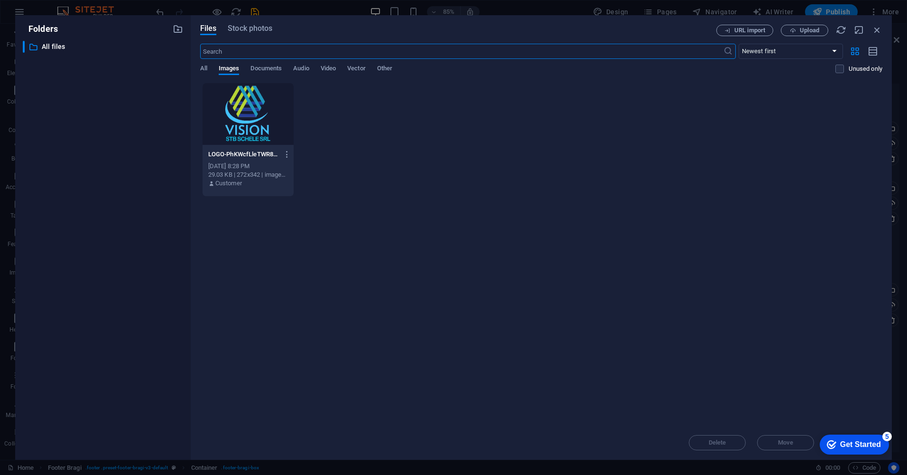
click at [251, 99] on div at bounding box center [248, 114] width 91 height 62
click at [886, 438] on div "5" at bounding box center [887, 435] width 9 height 9
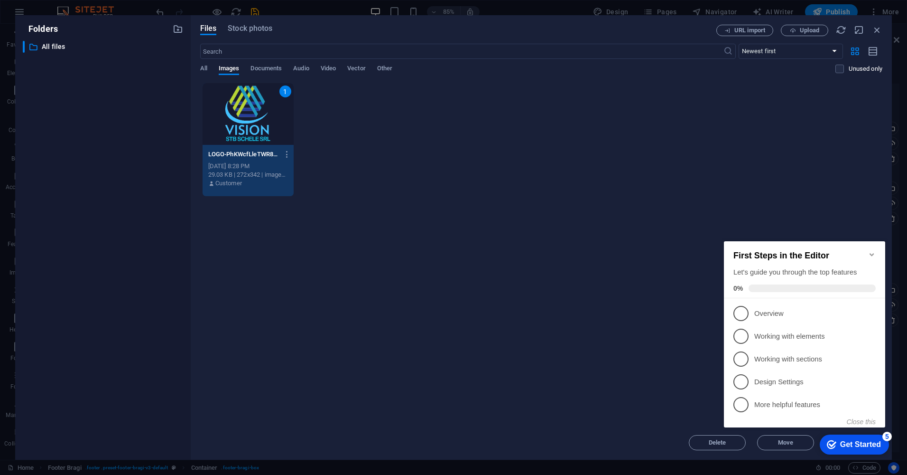
click at [886, 438] on div "5" at bounding box center [887, 435] width 9 height 9
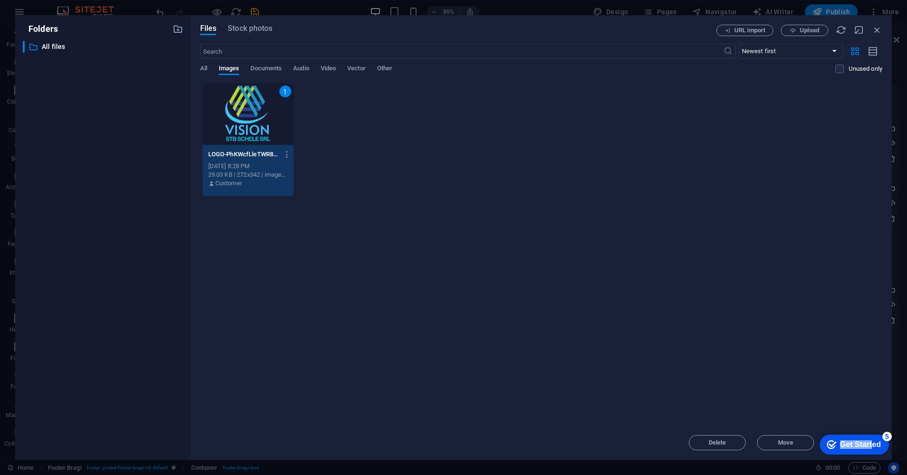
drag, startPoint x: 965, startPoint y: 648, endPoint x: 826, endPoint y: 422, distance: 265.6
click html "checkmark Get Started 5 First Steps in the Editor Let's guide you through the t…"
drag, startPoint x: 826, startPoint y: 422, endPoint x: 925, endPoint y: 650, distance: 249.0
click at [830, 445] on icon "Get Started 5 items remaining, 0% complete" at bounding box center [831, 444] width 9 height 9
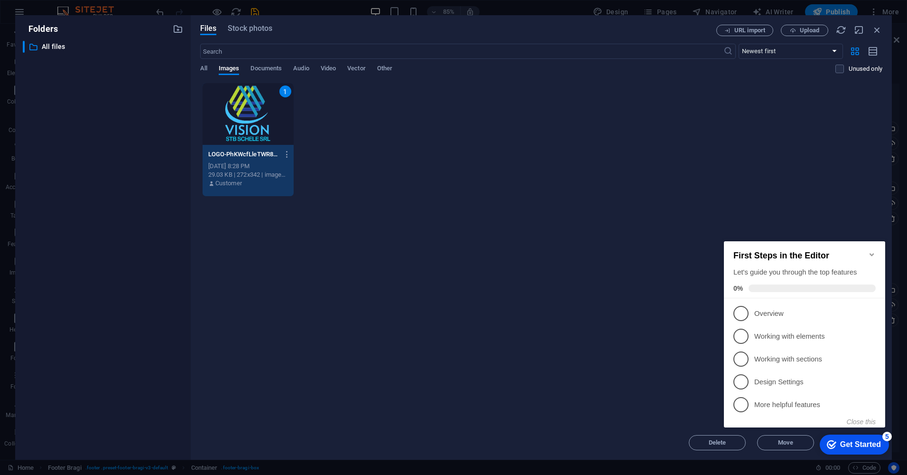
click at [594, 279] on div "Drop files here to upload them instantly 1 LOGO-PhKWcfLleTWR8fRvjJYHZg.png LOGO…" at bounding box center [541, 254] width 682 height 343
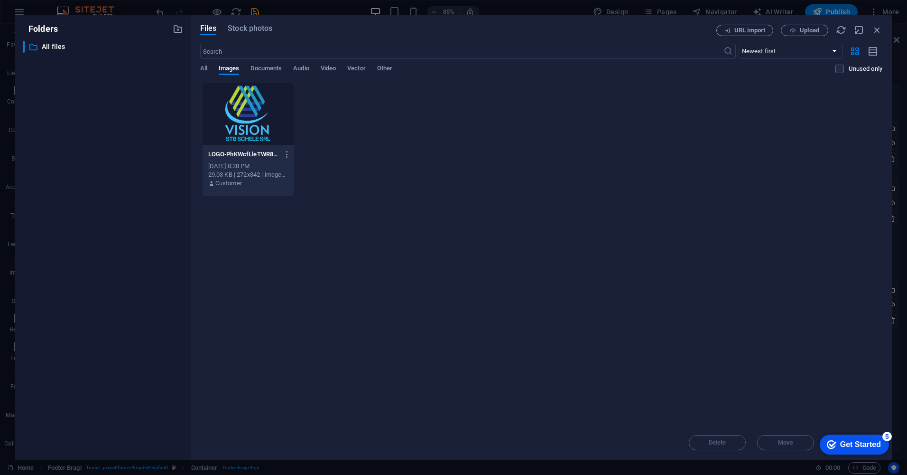
click at [809, 458] on div "Files Stock photos URL import Upload ​ Newest first Oldest first Name (A-Z) Nam…" at bounding box center [541, 237] width 701 height 444
click div "checkmark Get Started 5 First Steps in the Editor Let's guide you through the t…"
drag, startPoint x: 857, startPoint y: 449, endPoint x: 854, endPoint y: 361, distance: 88.3
click html "checkmark Get Started 5 First Steps in the Editor Let's guide you through the t…"
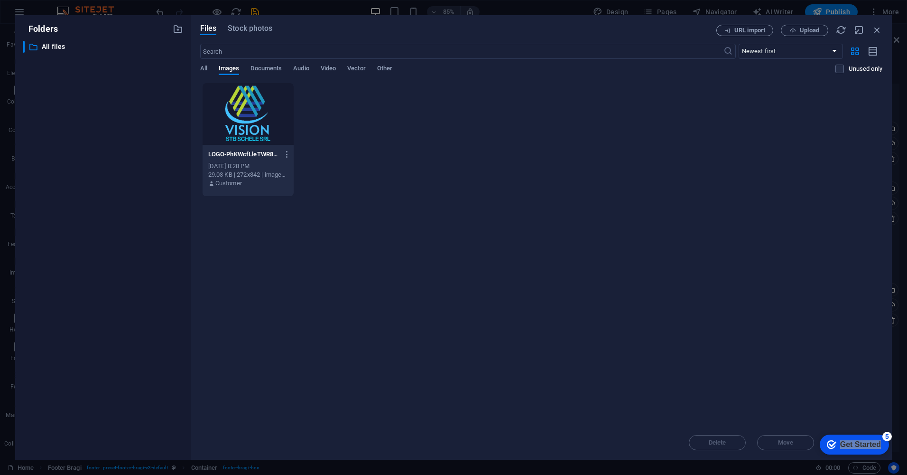
drag, startPoint x: 41, startPoint y: -69, endPoint x: 795, endPoint y: 293, distance: 836.2
click at [795, 293] on div "Drop files here to upload them instantly LOGO-PhKWcfLleTWR8fRvjJYHZg.png LOGO-P…" at bounding box center [541, 254] width 682 height 343
click at [858, 28] on icon "button" at bounding box center [859, 30] width 10 height 10
select select "image"
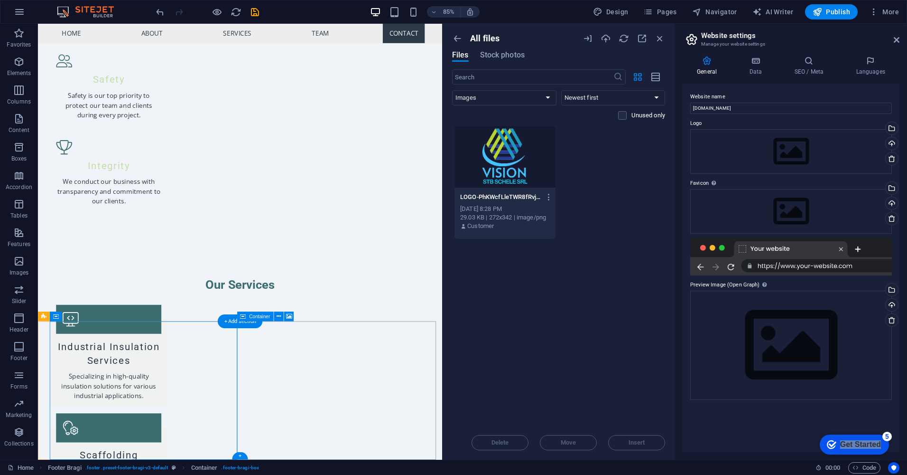
click at [279, 316] on icon at bounding box center [278, 316] width 4 height 9
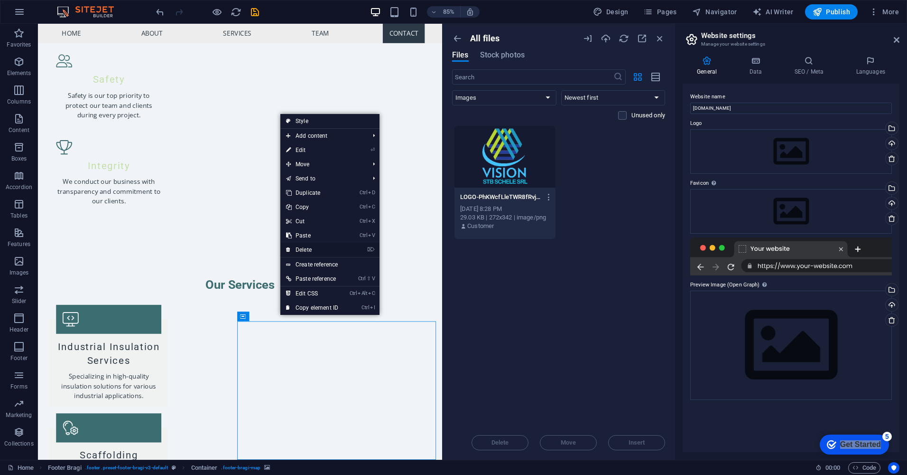
click at [315, 249] on link "⌦ Delete" at bounding box center [312, 249] width 64 height 14
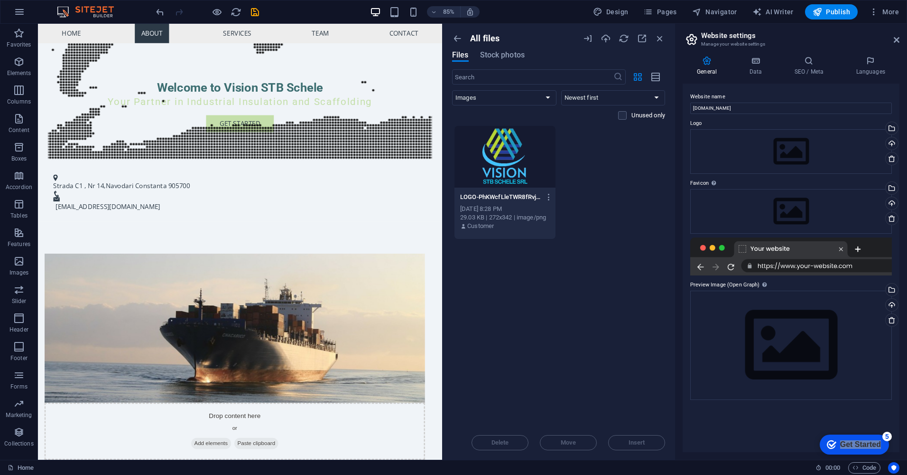
scroll to position [453, 0]
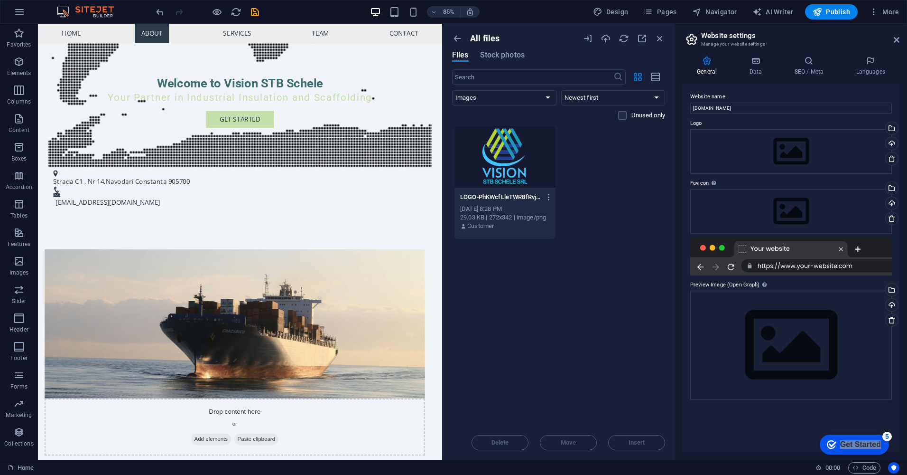
drag, startPoint x: 507, startPoint y: 423, endPoint x: 484, endPoint y: 195, distance: 229.8
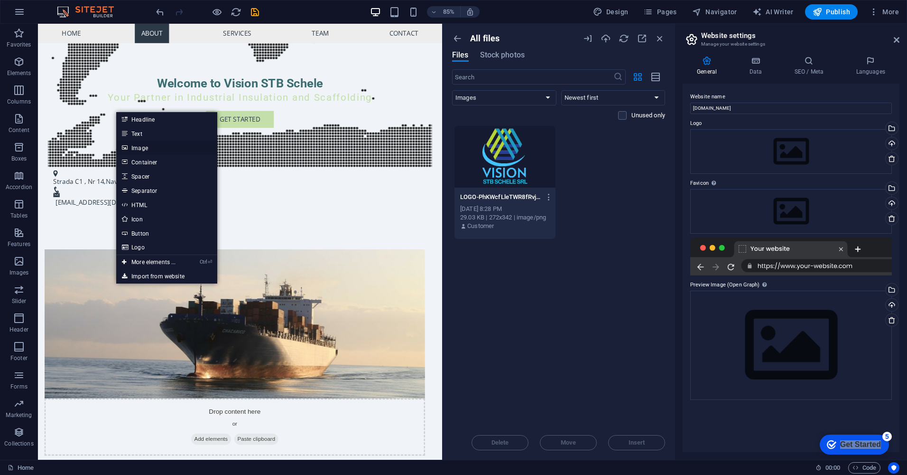
click at [152, 144] on link "Image" at bounding box center [166, 147] width 101 height 14
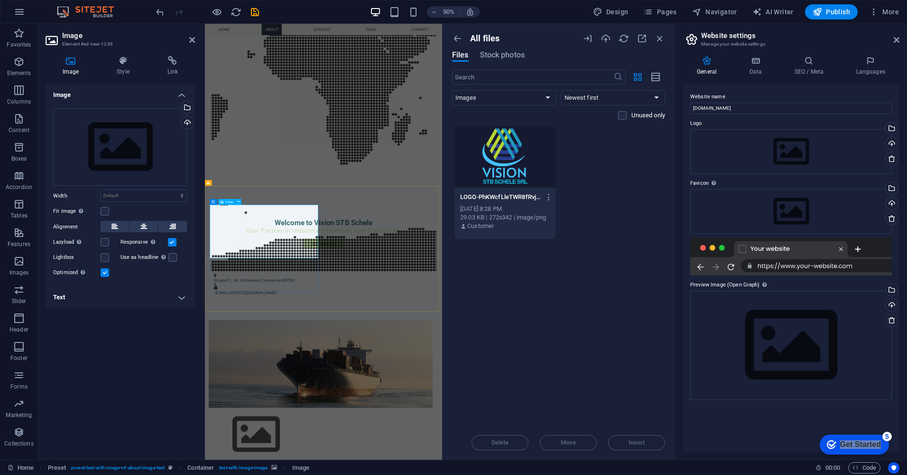
click at [188, 104] on div "Select files from the file manager, stock photos, or upload file(s)" at bounding box center [186, 108] width 14 height 14
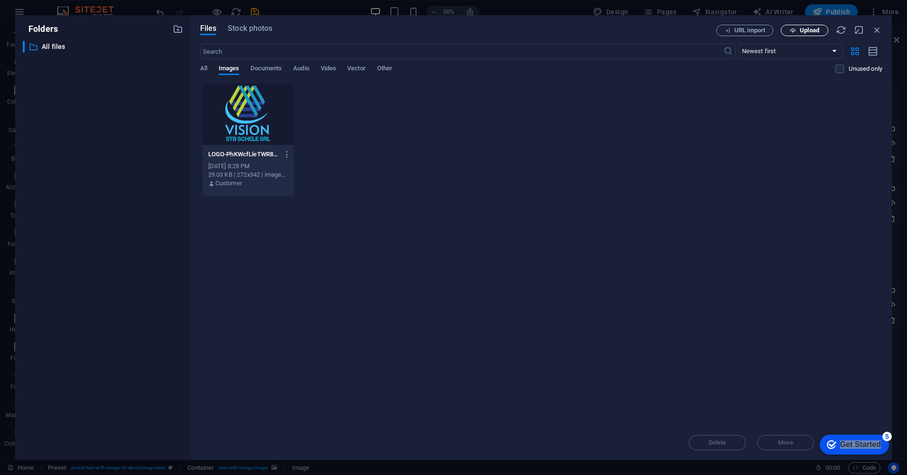
click at [800, 33] on span "Upload" at bounding box center [804, 31] width 39 height 6
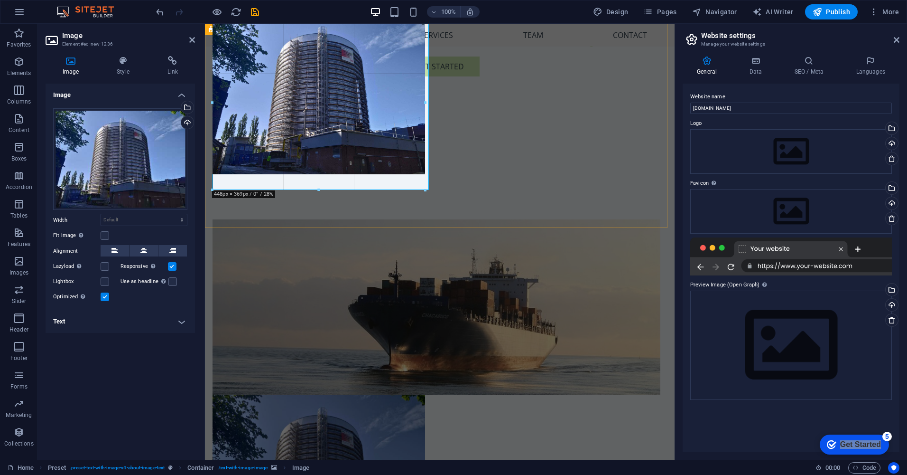
drag, startPoint x: 322, startPoint y: 177, endPoint x: 326, endPoint y: 190, distance: 13.5
type input "448"
select select "px"
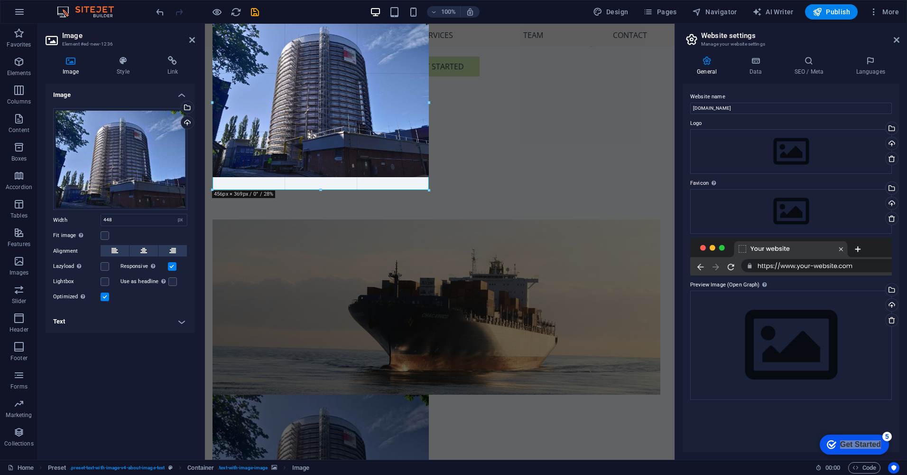
drag, startPoint x: 426, startPoint y: 174, endPoint x: 429, endPoint y: 189, distance: 15.5
type input "456"
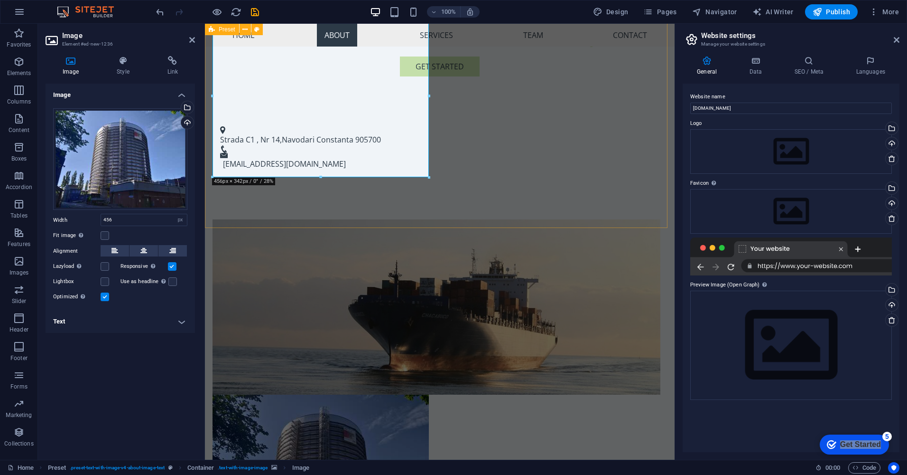
click at [390, 219] on figure at bounding box center [437, 306] width 448 height 175
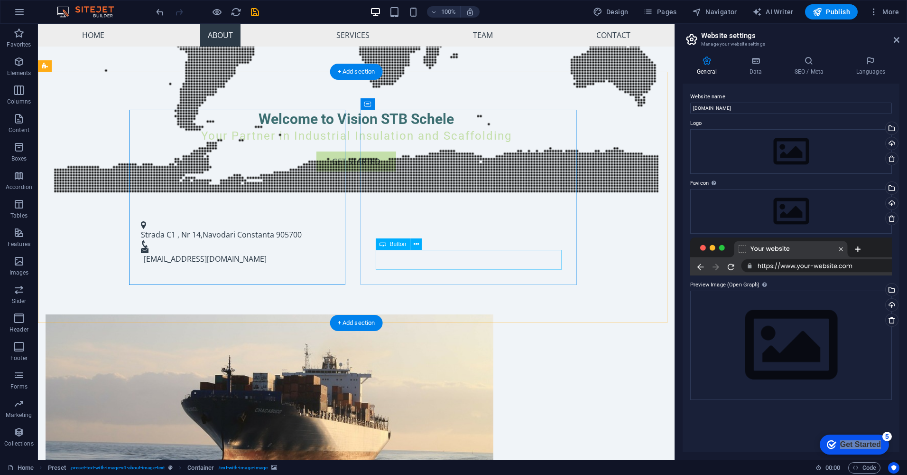
scroll to position [215, 0]
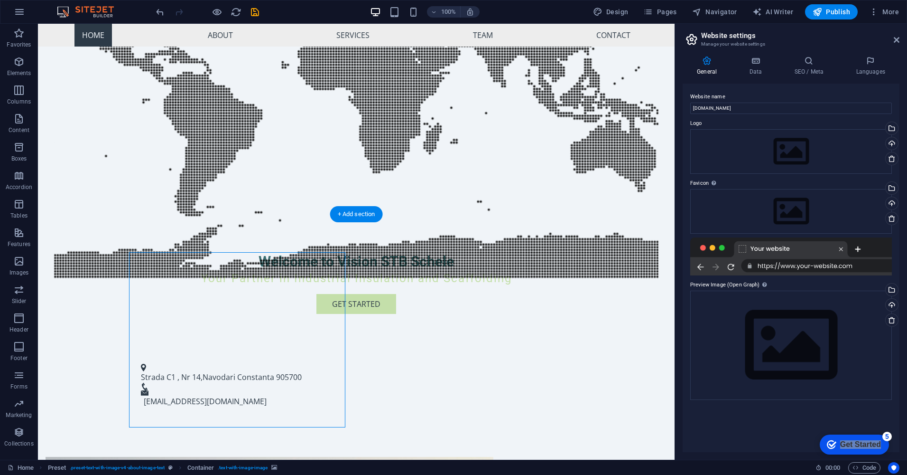
click at [407, 128] on figure at bounding box center [356, 99] width 605 height 383
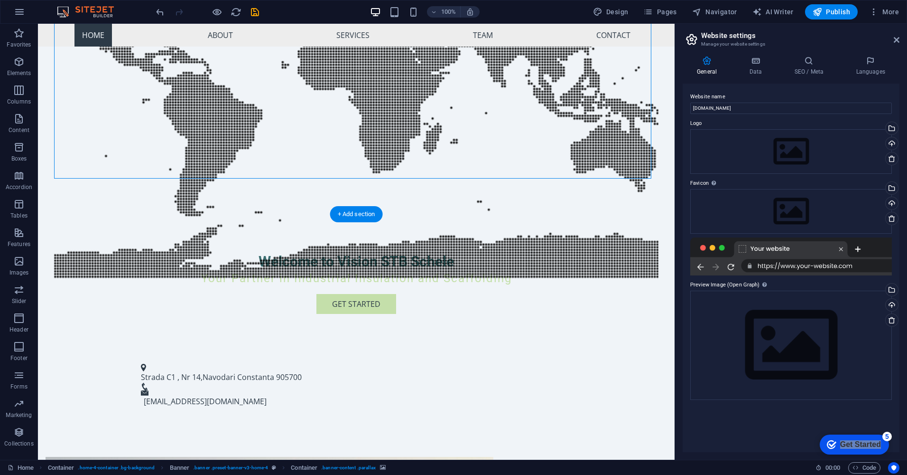
scroll to position [73, 0]
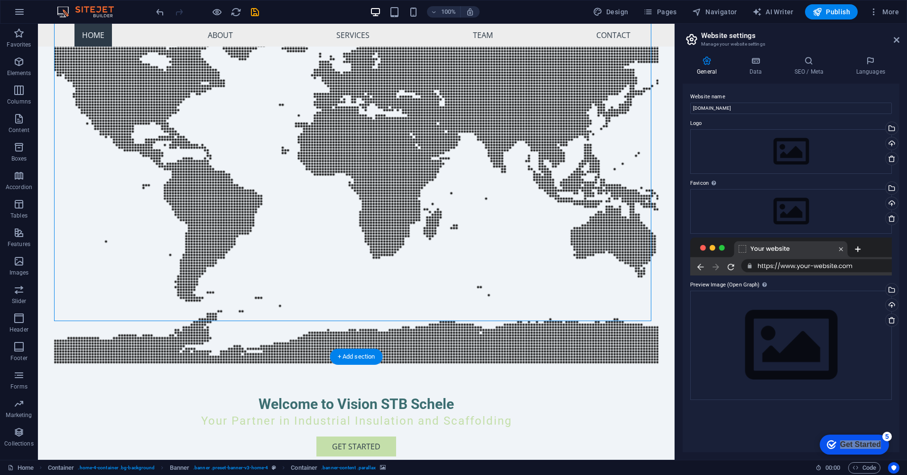
click at [235, 218] on figure at bounding box center [356, 184] width 605 height 383
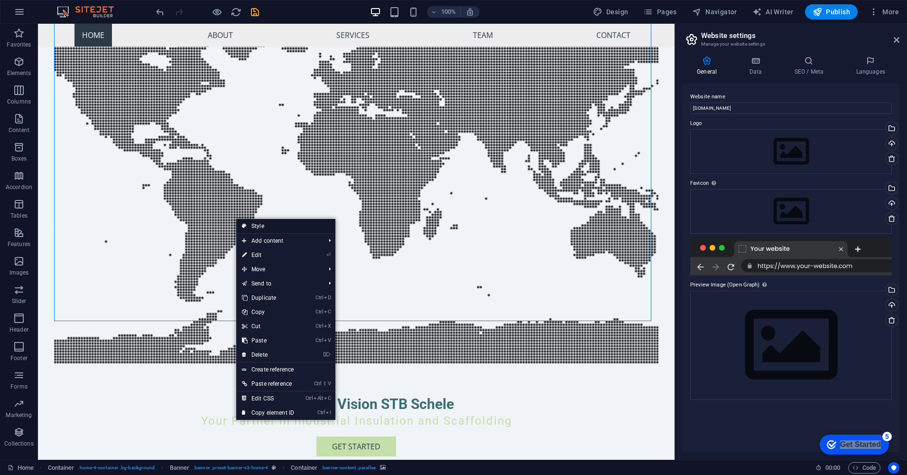
click at [279, 225] on link "Style" at bounding box center [285, 226] width 99 height 14
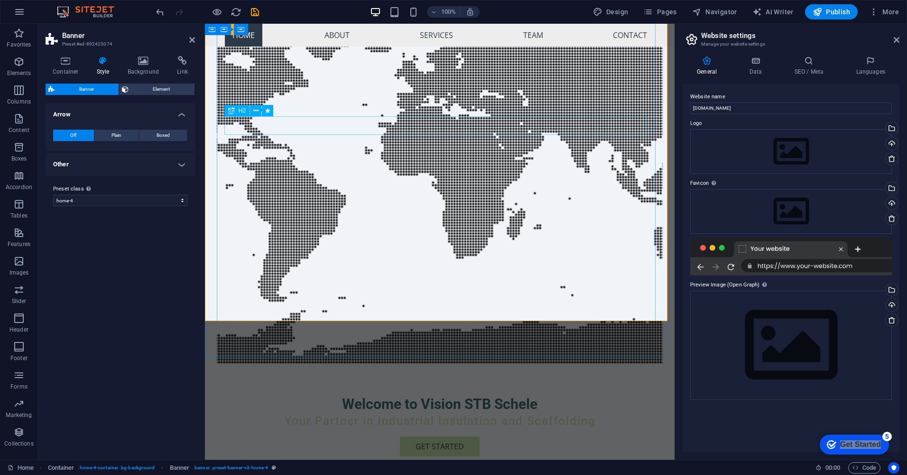
click at [376, 394] on div "Welcome to Vision STB Schele" at bounding box center [439, 403] width 431 height 19
click at [243, 112] on span "H2" at bounding box center [242, 111] width 7 height 6
click at [257, 111] on icon at bounding box center [255, 111] width 5 height 10
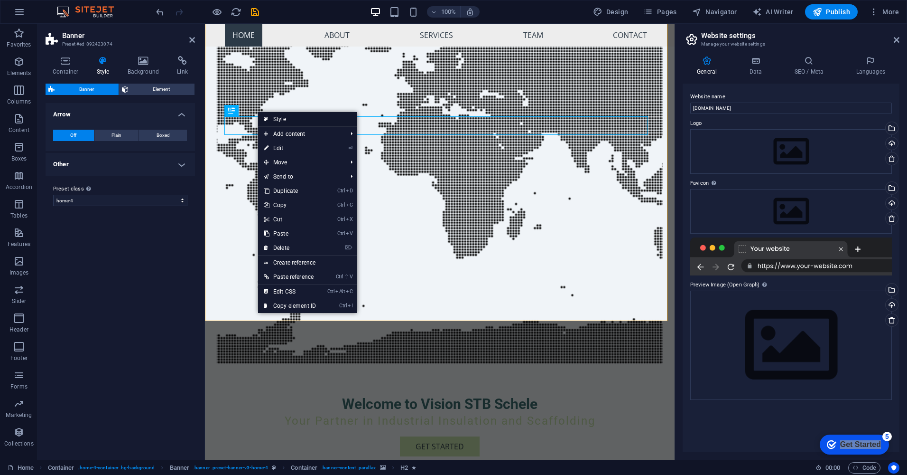
click at [291, 119] on link "Style" at bounding box center [307, 119] width 99 height 14
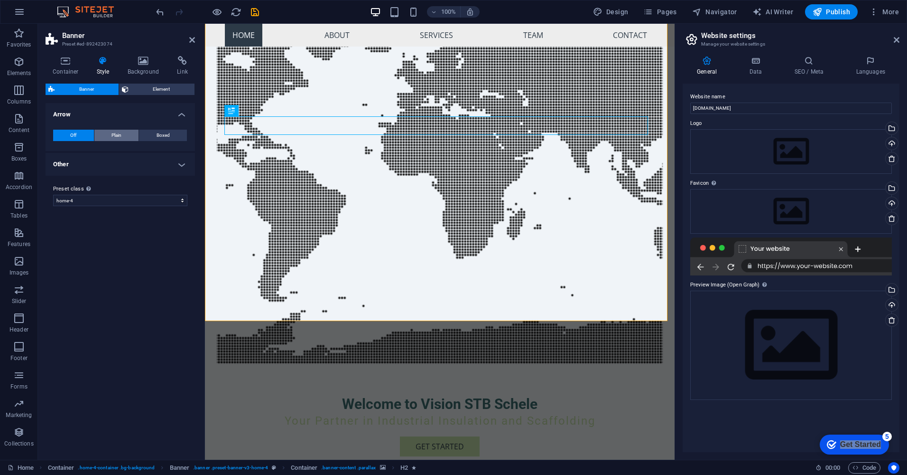
click at [123, 137] on button "Plain" at bounding box center [116, 135] width 45 height 11
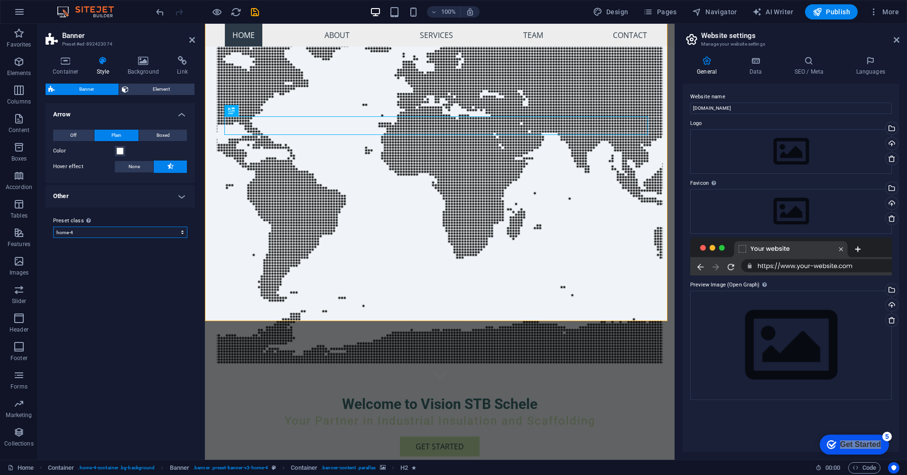
click at [151, 233] on select "default home-hero-logo-nav-h1-slogan home-hero-logo-nav-h1 home-logo-nav-h1-ima…" at bounding box center [120, 231] width 134 height 11
click at [53, 226] on select "default home-hero-logo-nav-h1-slogan home-hero-logo-nav-h1 home-logo-nav-h1-ima…" at bounding box center [120, 231] width 134 height 11
select select "preset-banner-v3-home-hero-logo-nav-h1-slogan"
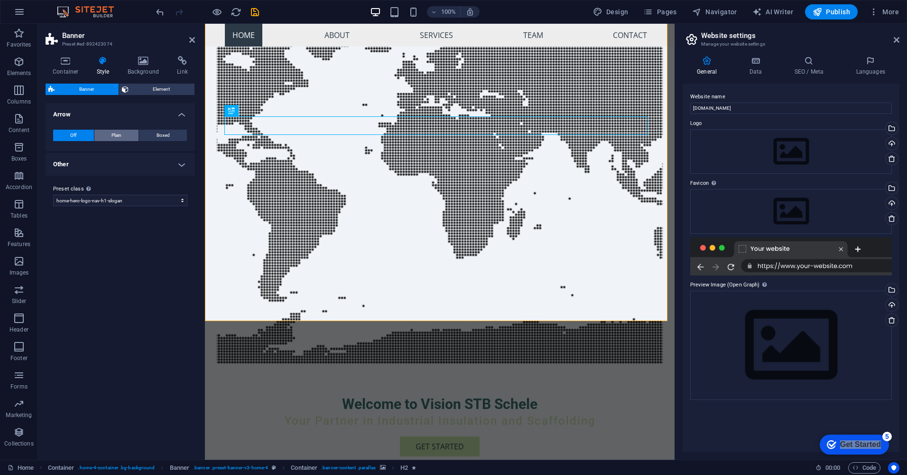
click at [110, 135] on button "Plain" at bounding box center [116, 135] width 45 height 11
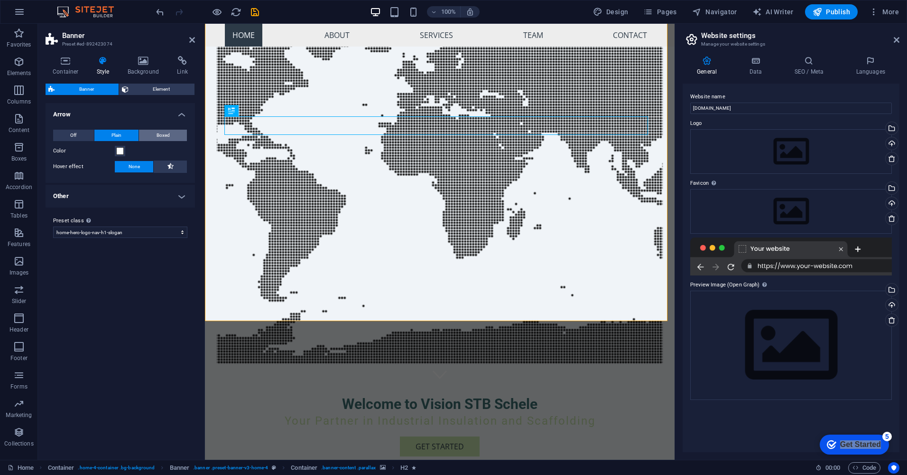
click at [165, 137] on span "Boxed" at bounding box center [163, 135] width 13 height 11
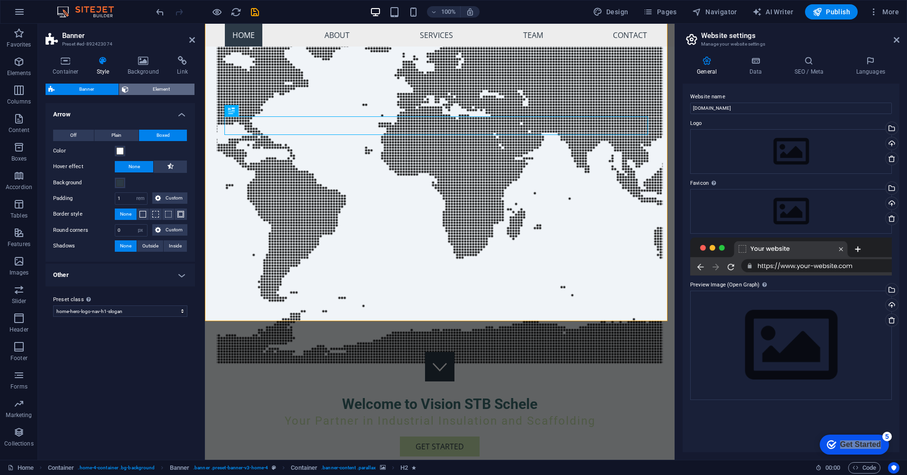
click at [160, 92] on span "Element" at bounding box center [161, 89] width 61 height 11
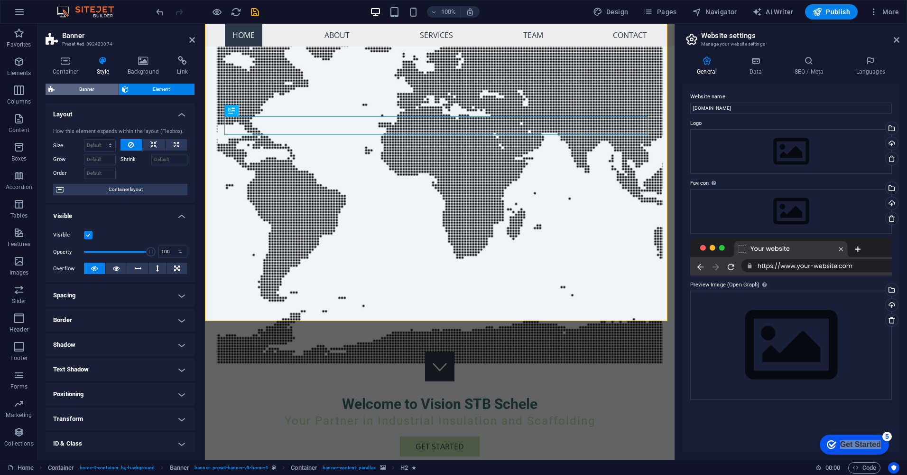
click at [78, 92] on span "Banner" at bounding box center [86, 89] width 58 height 11
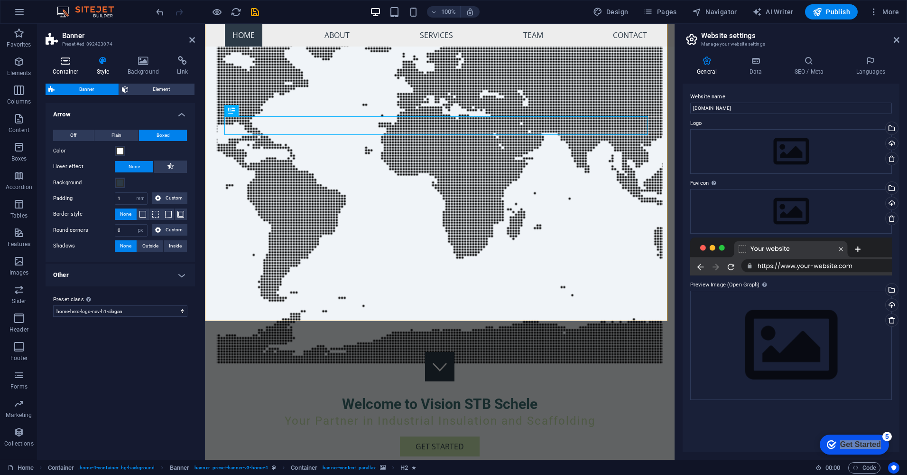
click at [63, 64] on icon at bounding box center [66, 60] width 40 height 9
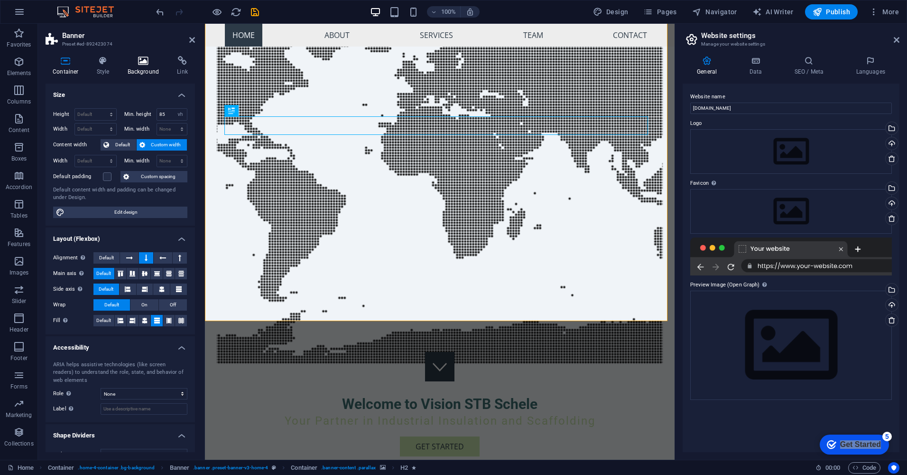
click at [149, 60] on icon at bounding box center [144, 60] width 46 height 9
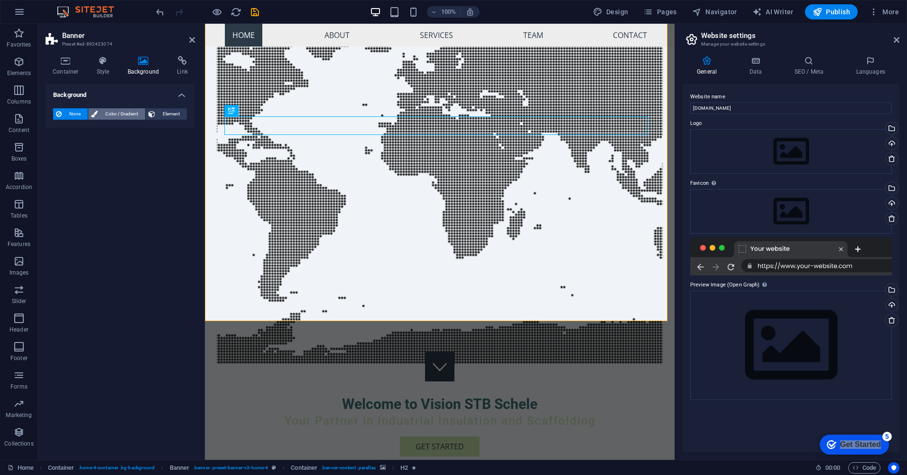
click at [120, 114] on span "Color / Gradient" at bounding box center [122, 113] width 42 height 11
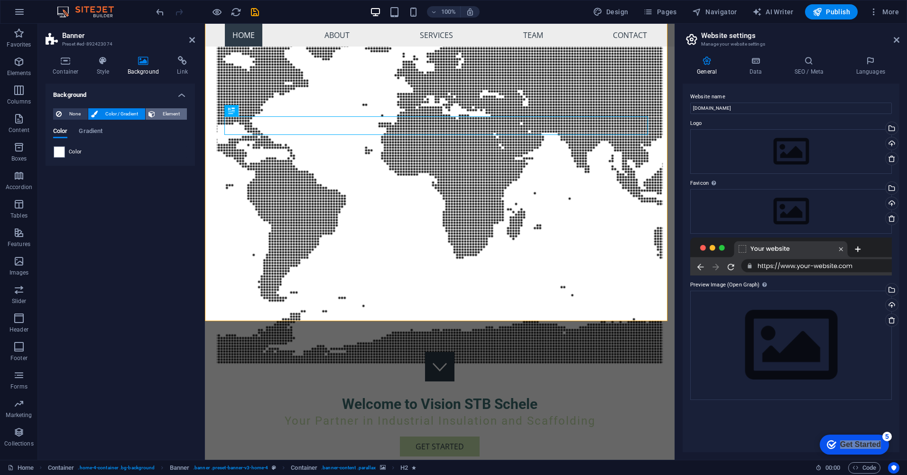
click at [178, 112] on span "Element" at bounding box center [171, 113] width 26 height 11
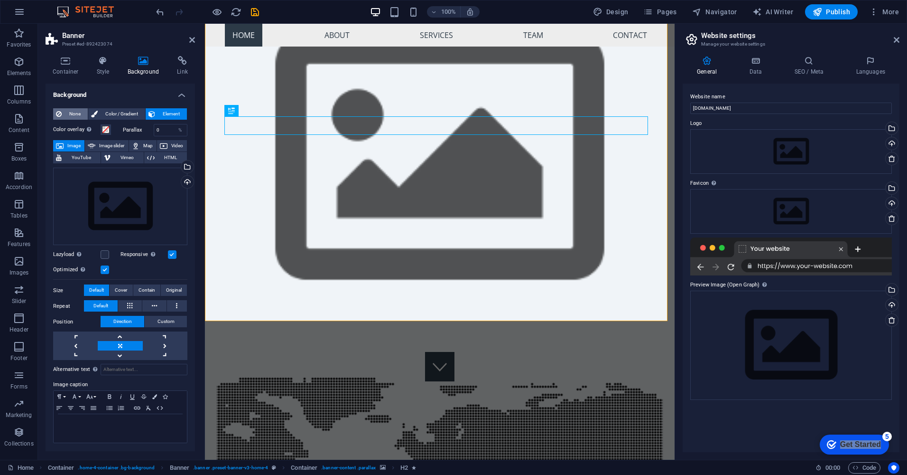
click at [62, 112] on button "None" at bounding box center [70, 113] width 35 height 11
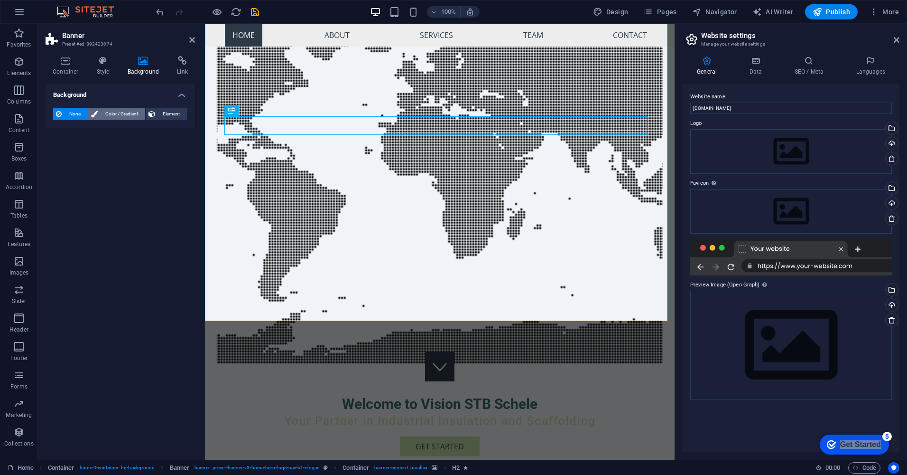
click at [123, 111] on span "Color / Gradient" at bounding box center [122, 113] width 42 height 11
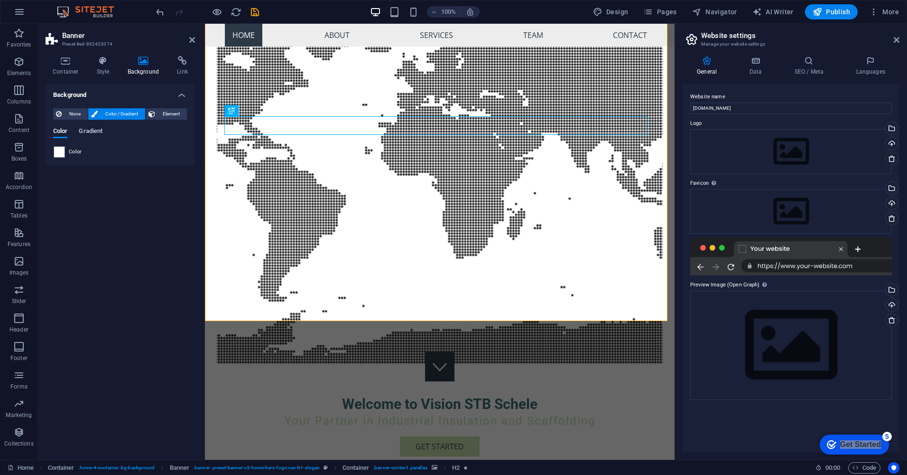
click at [82, 132] on span "Gradient" at bounding box center [91, 131] width 24 height 13
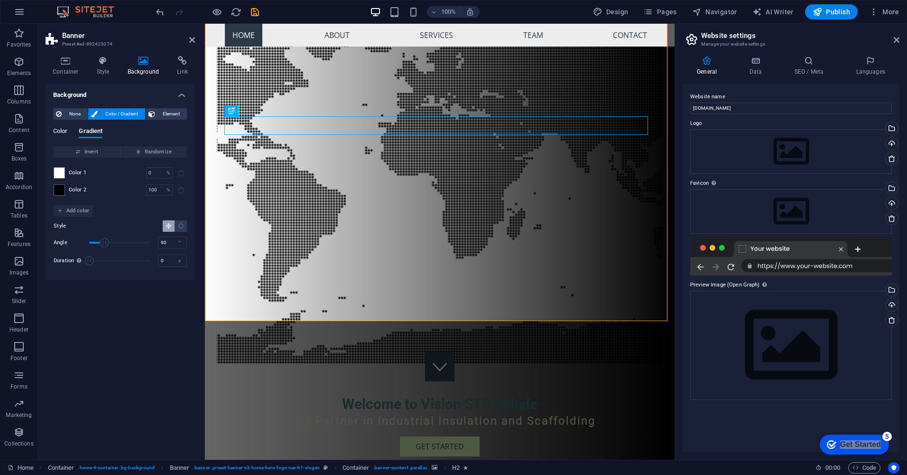
click at [63, 131] on span "Color" at bounding box center [60, 131] width 14 height 13
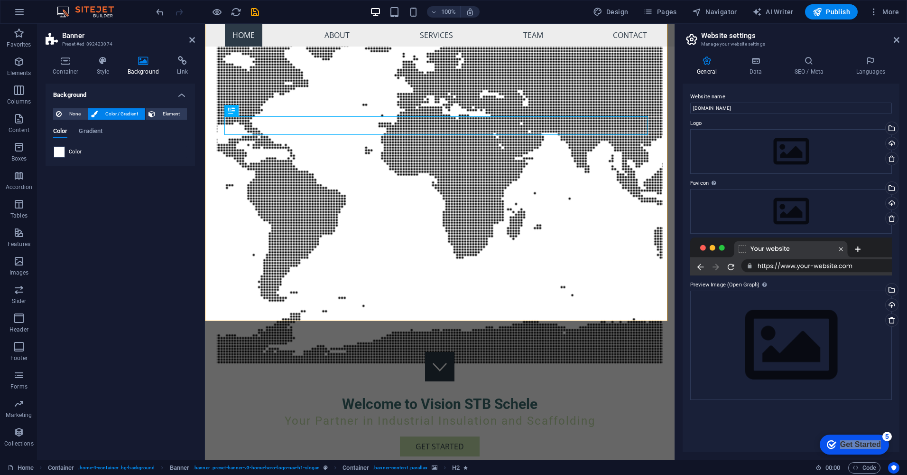
click at [60, 153] on span at bounding box center [59, 152] width 10 height 10
click at [64, 116] on button "None" at bounding box center [70, 113] width 35 height 11
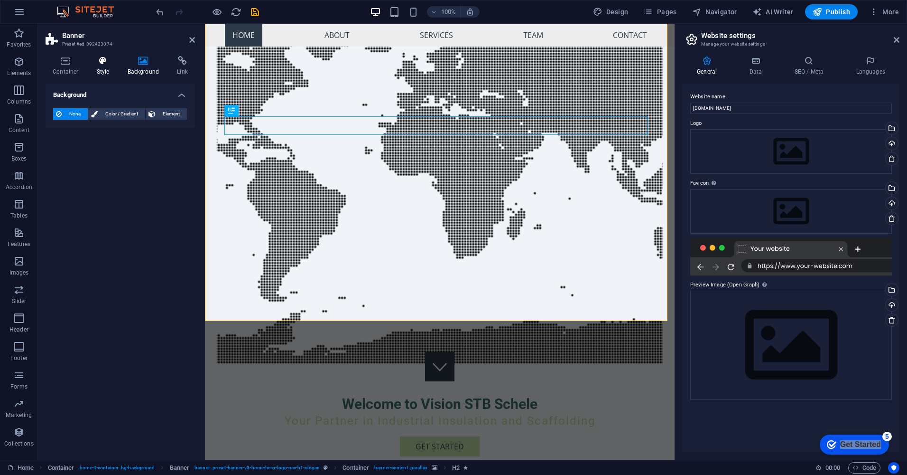
click at [103, 59] on icon at bounding box center [103, 60] width 27 height 9
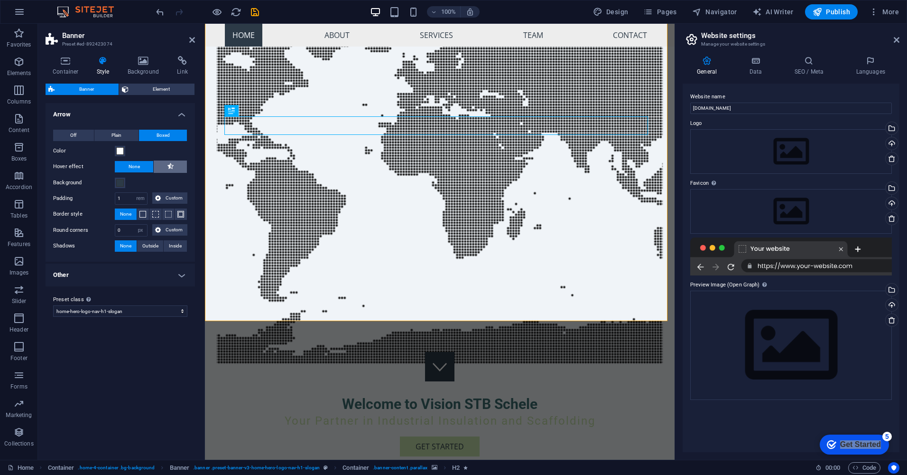
click at [171, 165] on icon at bounding box center [171, 165] width 6 height 11
click at [102, 134] on button "Plain" at bounding box center [116, 135] width 45 height 11
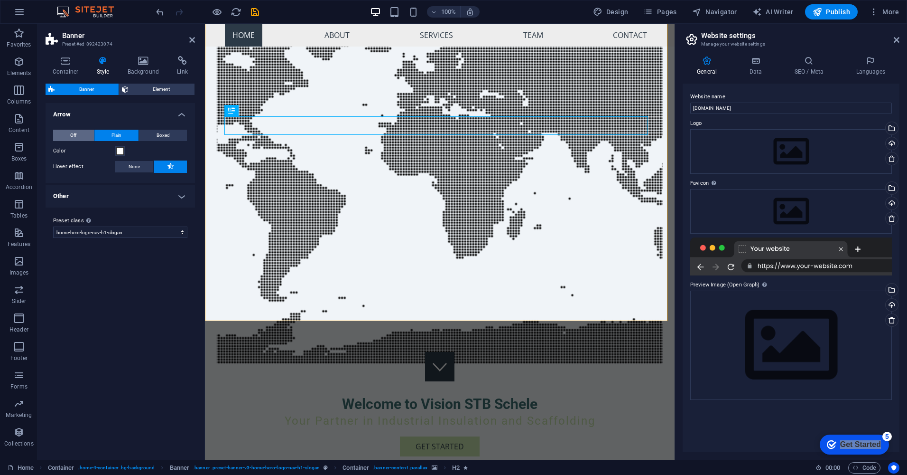
click at [72, 132] on span "Off" at bounding box center [73, 135] width 6 height 11
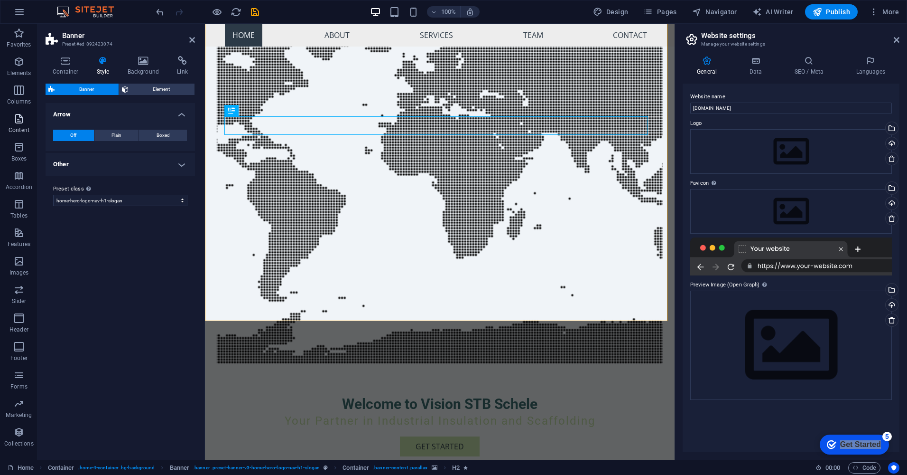
click at [21, 127] on p "Content" at bounding box center [19, 130] width 21 height 8
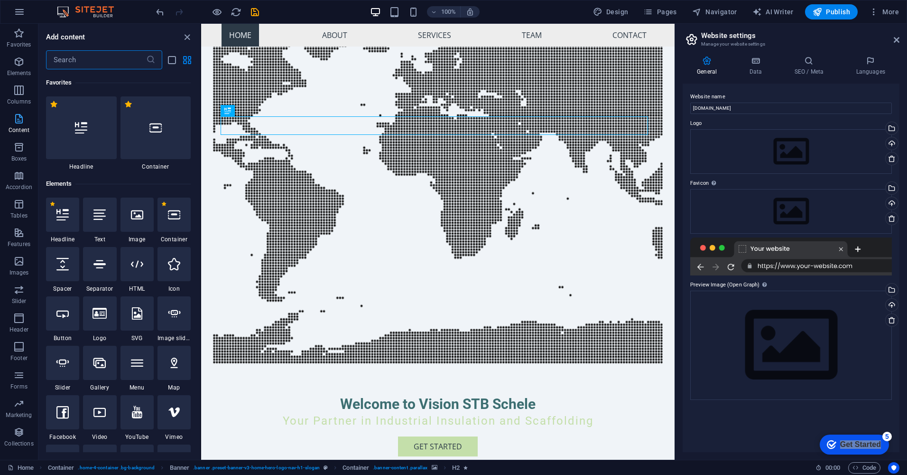
scroll to position [1660, 0]
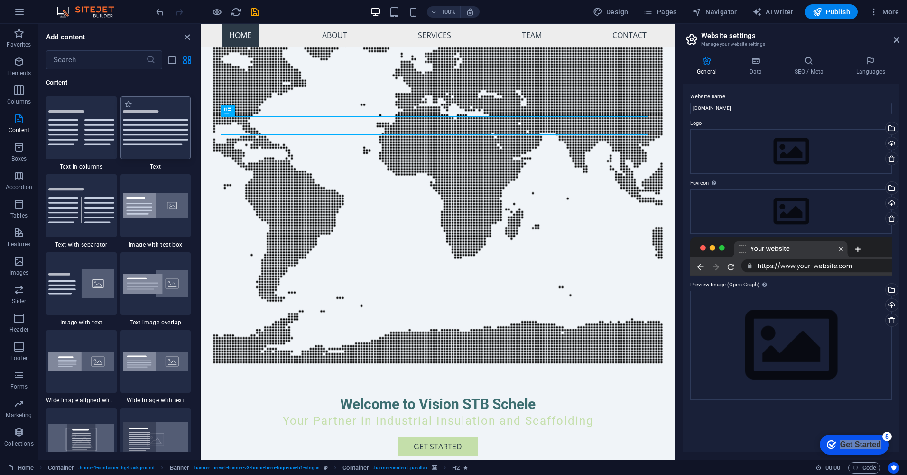
click at [136, 139] on img at bounding box center [156, 127] width 66 height 35
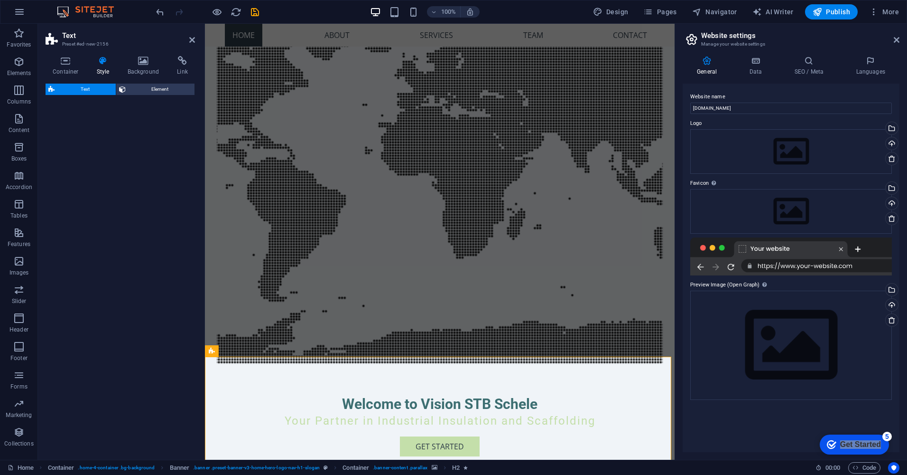
select select "preset-text-v2-default"
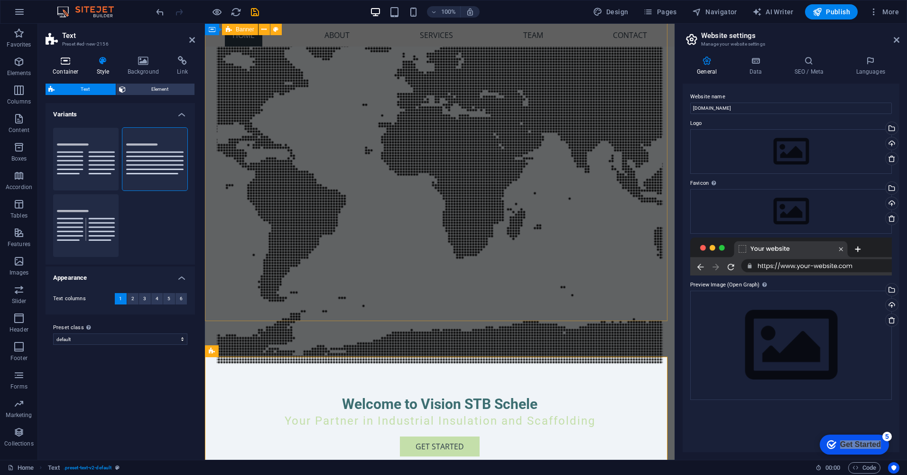
click at [67, 67] on h4 "Container" at bounding box center [68, 66] width 44 height 20
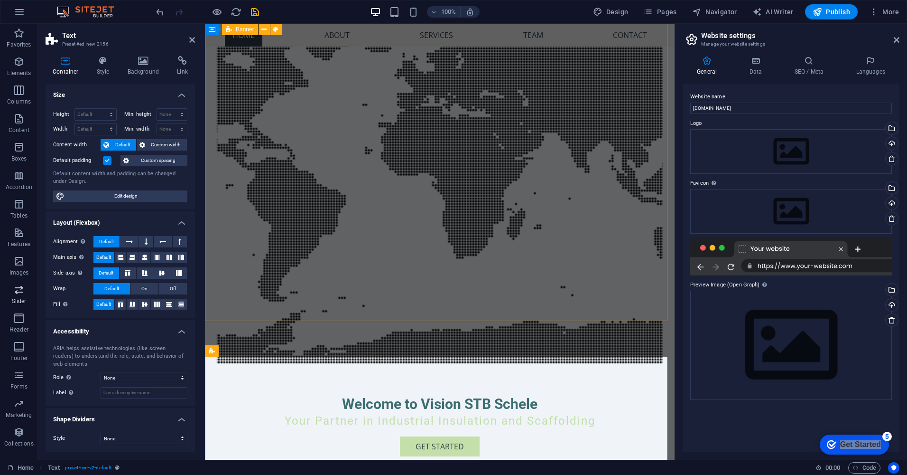
click at [17, 296] on span "Slider" at bounding box center [19, 295] width 38 height 23
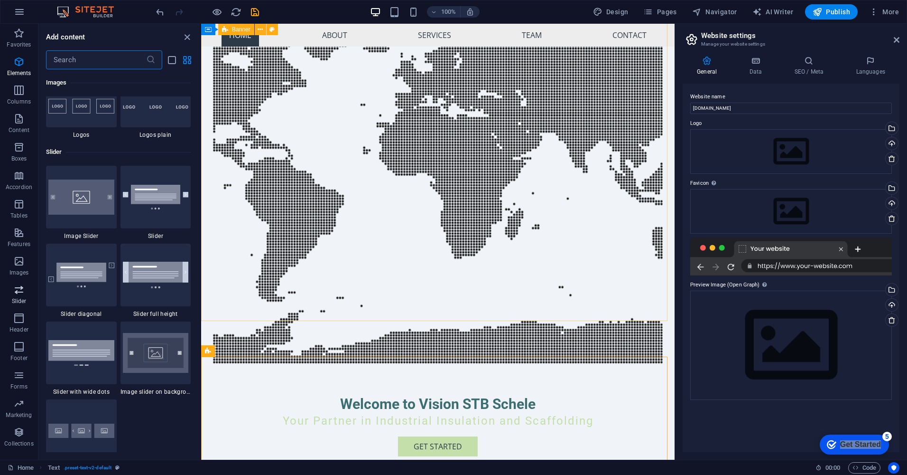
scroll to position [5380, 0]
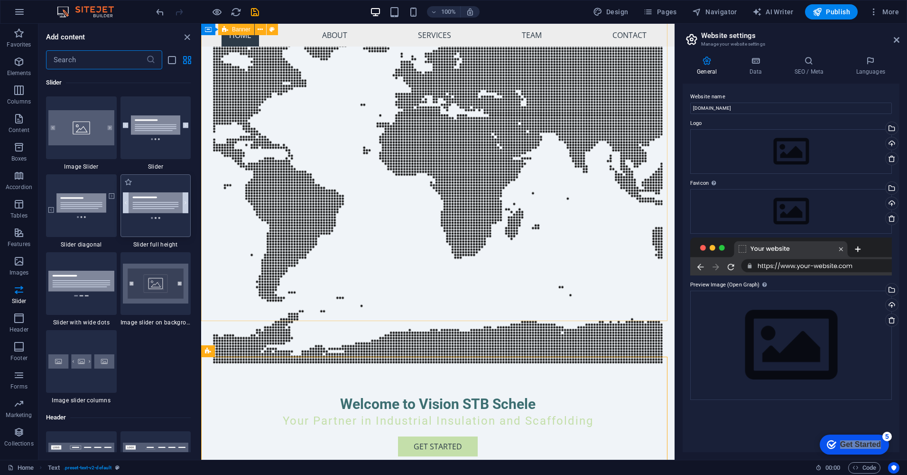
click at [170, 202] on img at bounding box center [156, 205] width 66 height 26
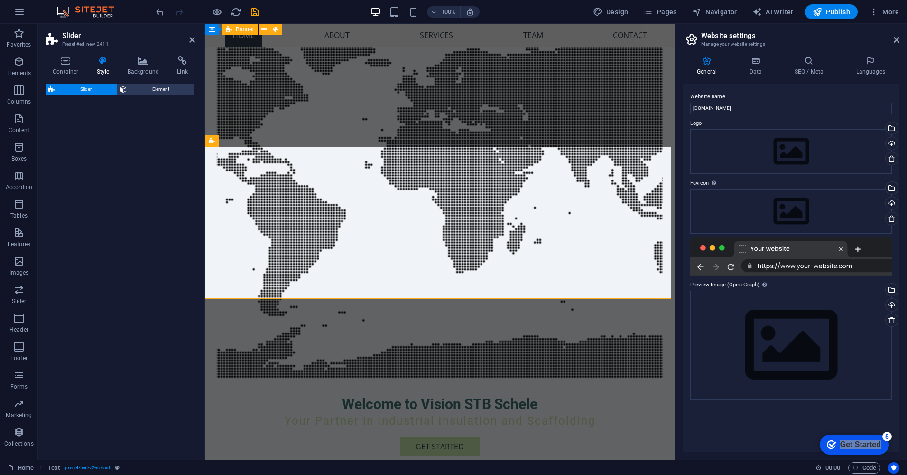
select select "rem"
select select "px"
select select "preset-slider-content-v3-full-height"
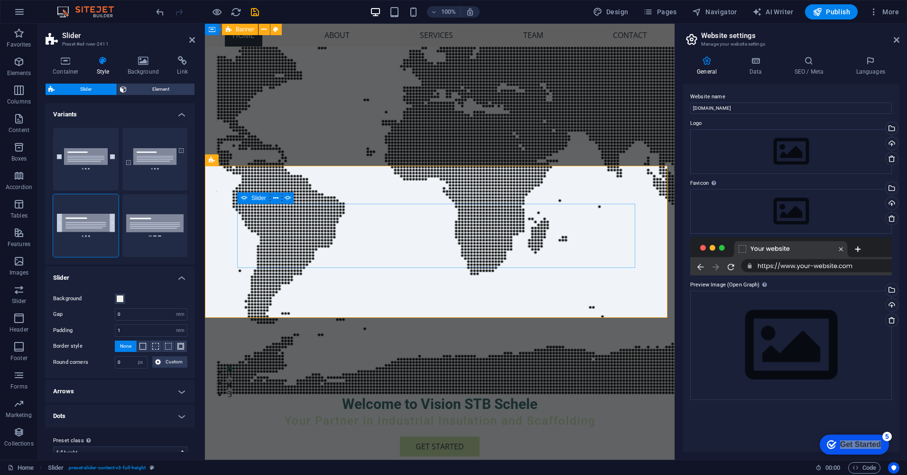
scroll to position [423, 0]
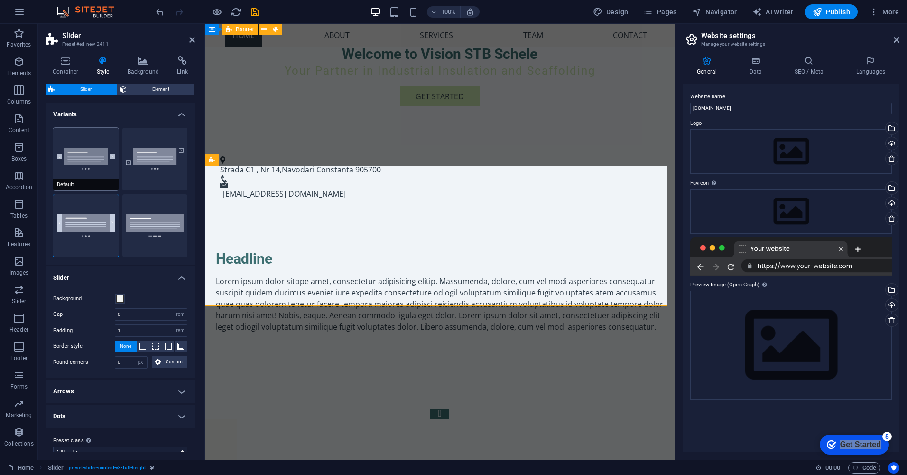
click at [81, 165] on button "Default" at bounding box center [85, 159] width 65 height 63
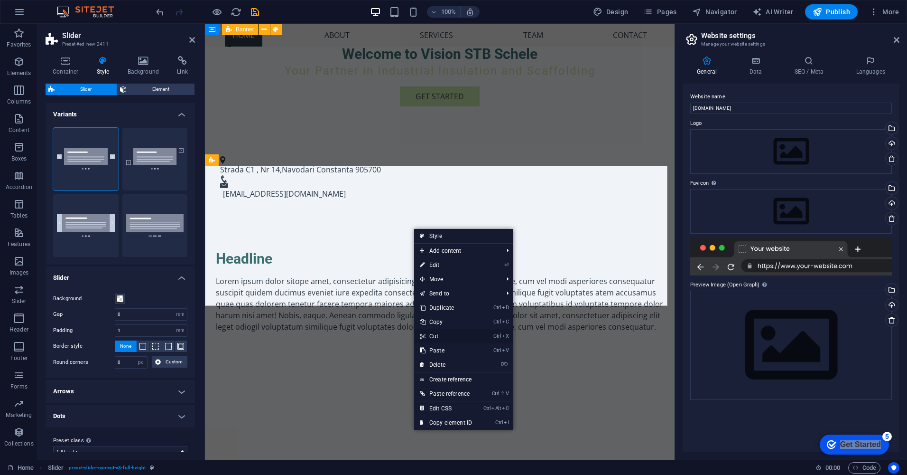
click at [450, 332] on link "Ctrl X Cut" at bounding box center [446, 336] width 64 height 14
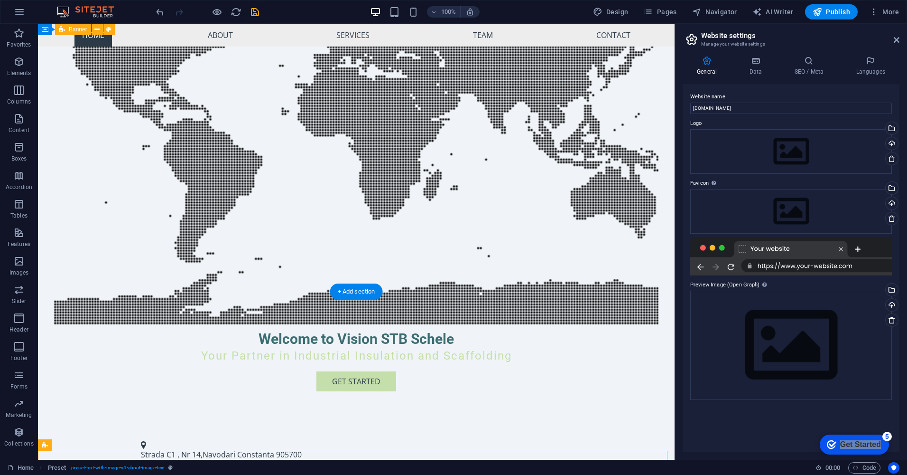
scroll to position [0, 0]
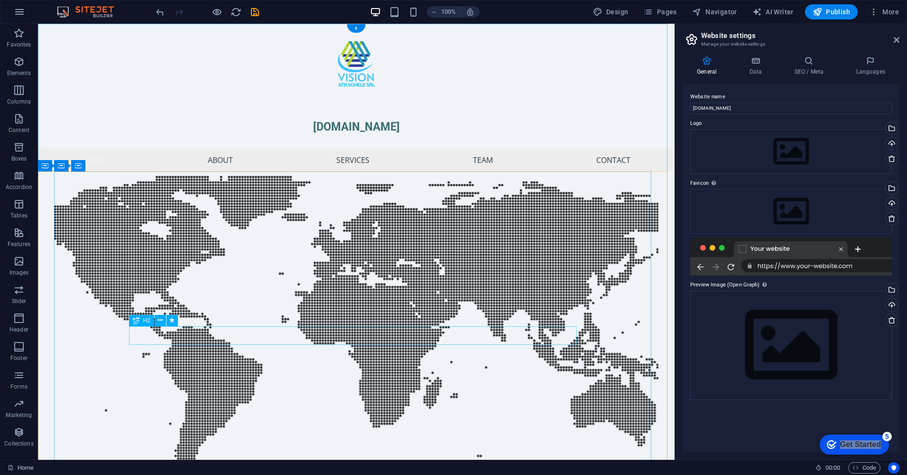
click at [162, 319] on icon at bounding box center [160, 320] width 5 height 10
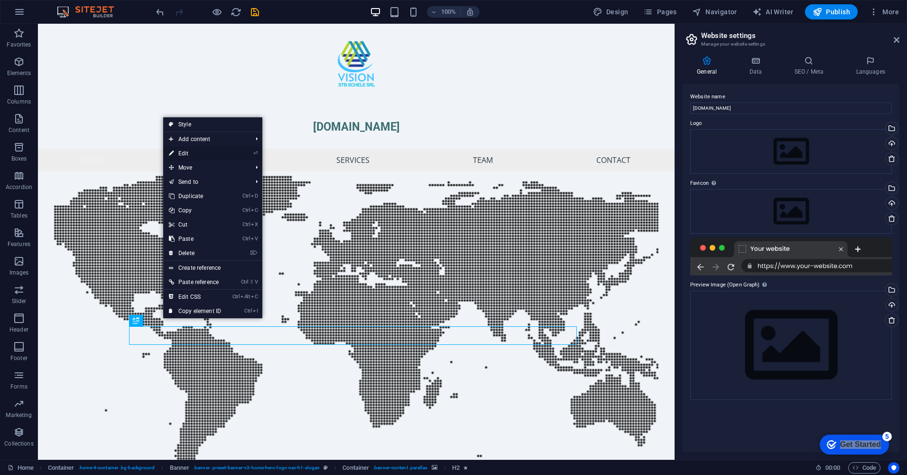
click at [188, 151] on link "⏎ Edit" at bounding box center [195, 153] width 64 height 14
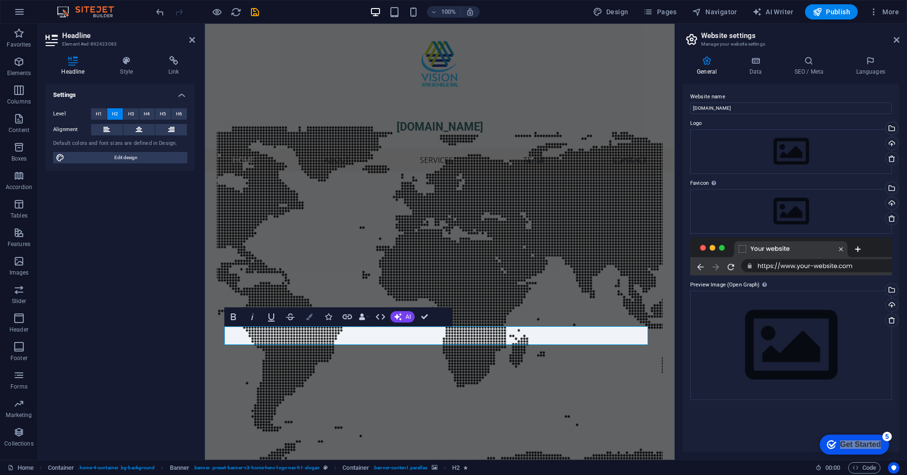
click at [308, 318] on icon "button" at bounding box center [309, 316] width 7 height 7
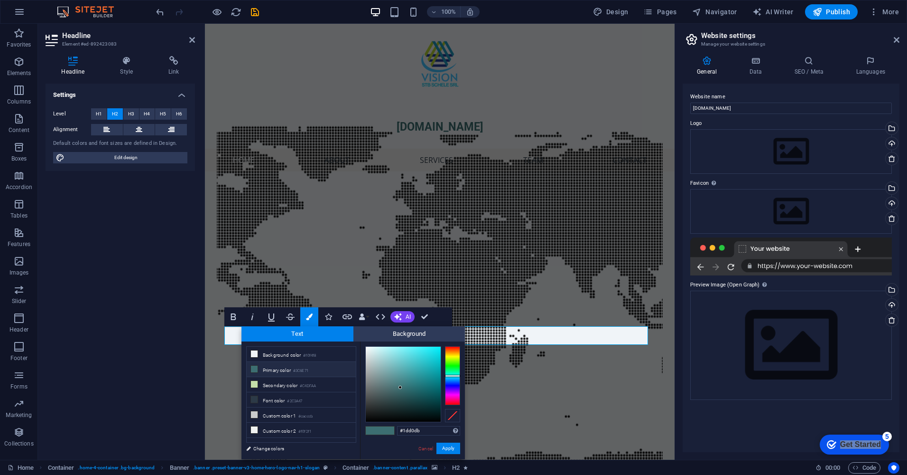
click at [430, 356] on div at bounding box center [403, 383] width 75 height 75
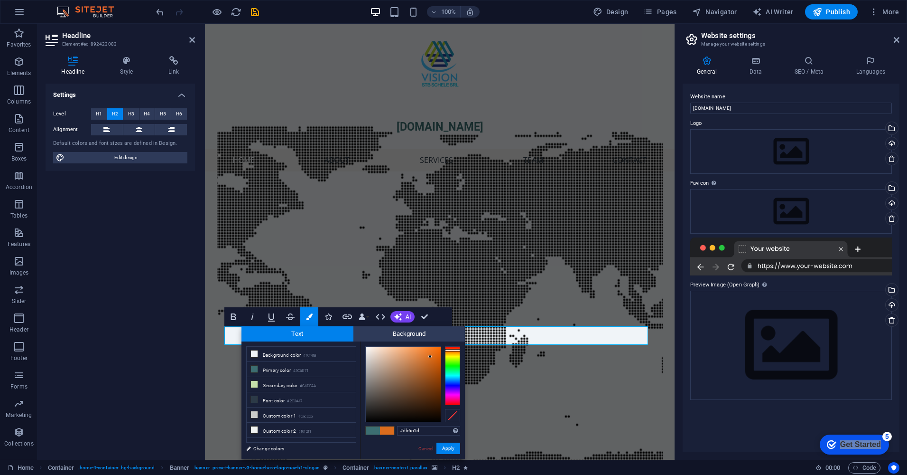
click at [449, 350] on div at bounding box center [452, 375] width 15 height 59
click at [278, 427] on li "Custom color 2 #f0f2f1" at bounding box center [301, 429] width 109 height 15
type input "#f0f2f1"
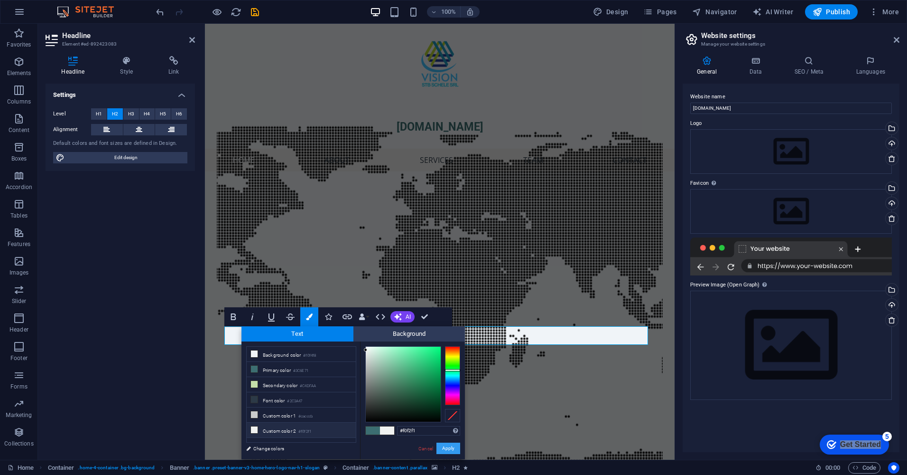
click at [452, 448] on button "Apply" at bounding box center [449, 447] width 24 height 11
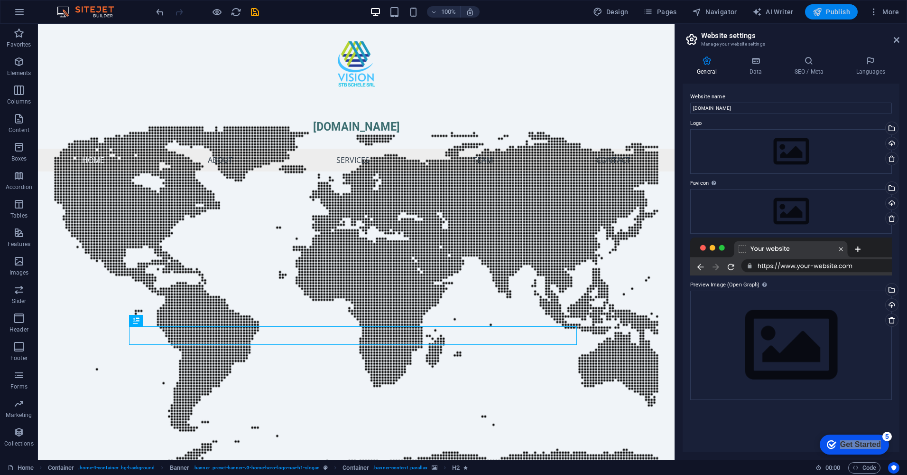
click at [840, 11] on span "Publish" at bounding box center [831, 11] width 37 height 9
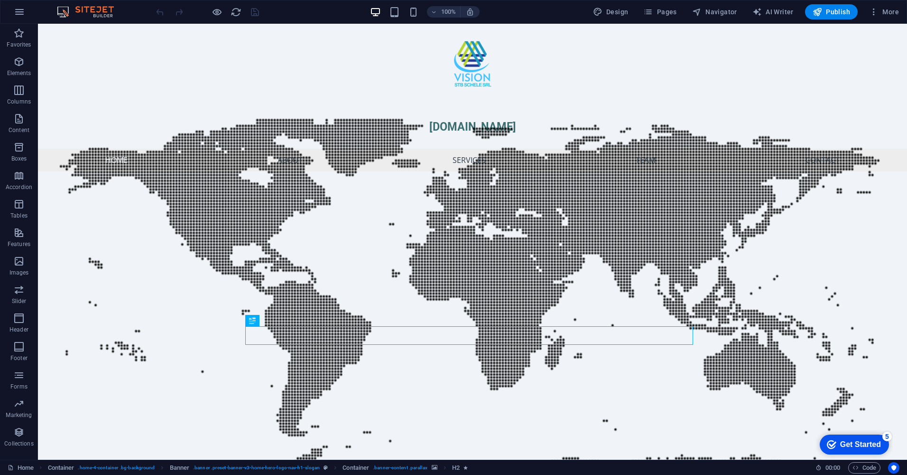
scroll to position [190, 0]
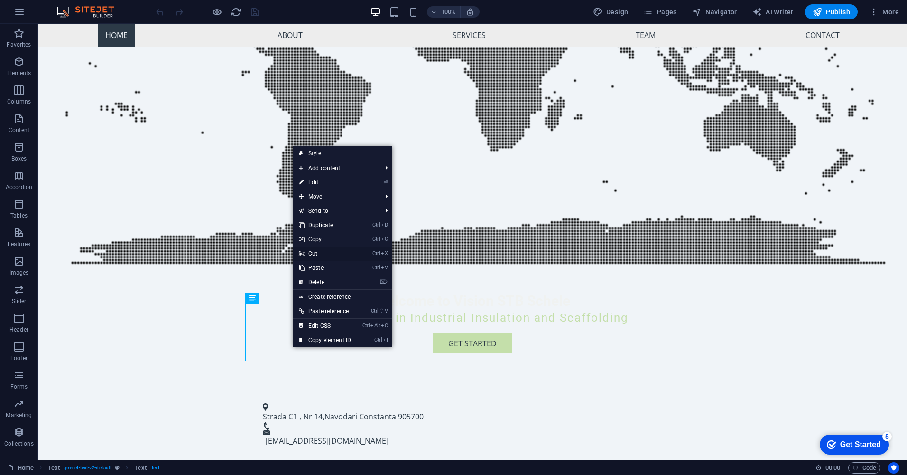
click at [326, 255] on link "Ctrl X Cut" at bounding box center [325, 253] width 64 height 14
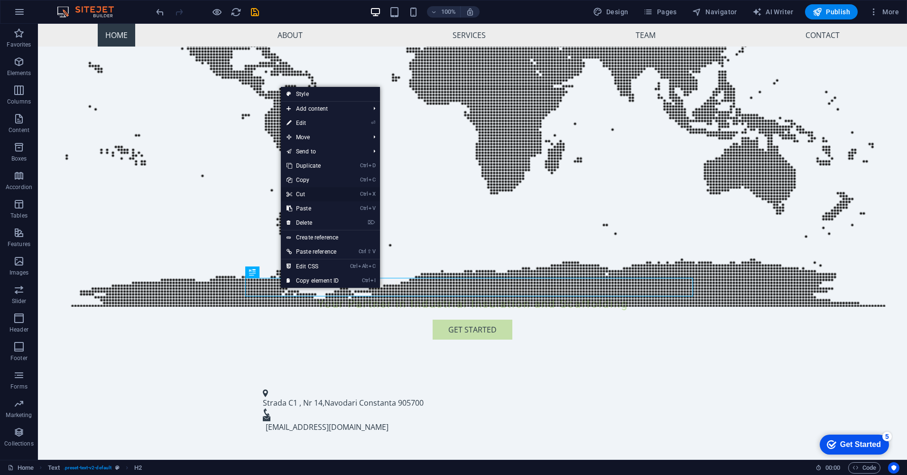
click at [302, 197] on link "Ctrl X Cut" at bounding box center [313, 194] width 64 height 14
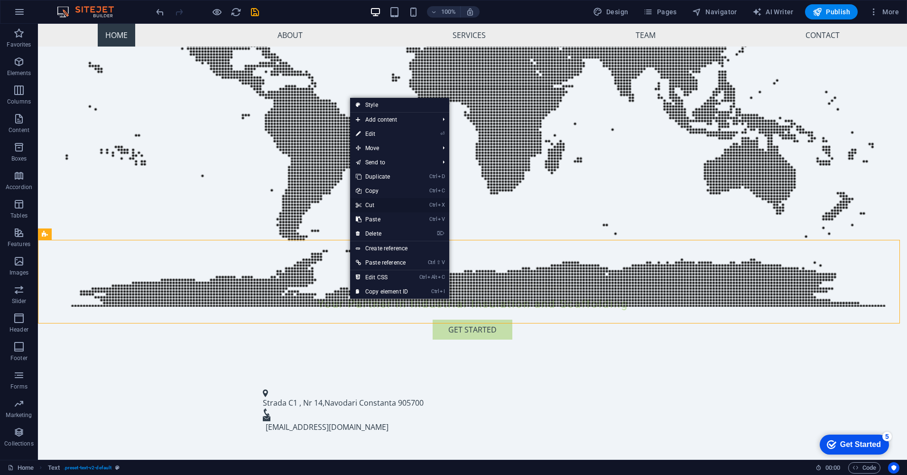
click at [371, 206] on link "Ctrl X Cut" at bounding box center [382, 205] width 64 height 14
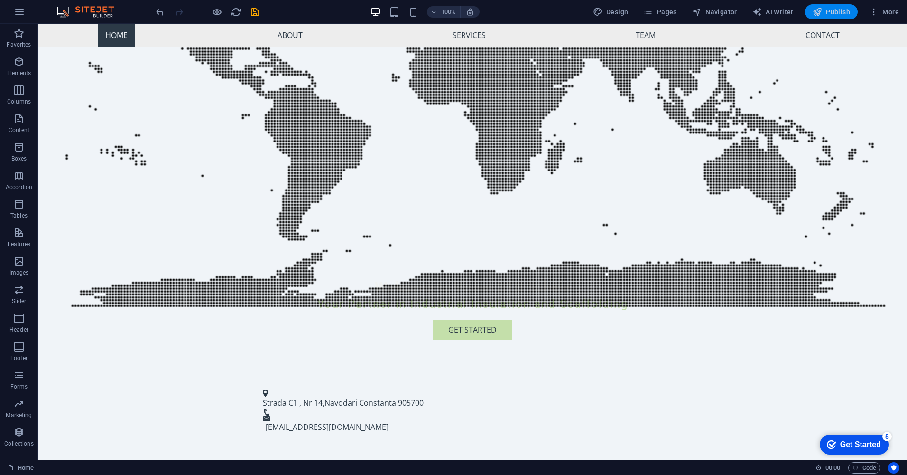
click at [829, 11] on span "Publish" at bounding box center [831, 11] width 37 height 9
